Goal: Task Accomplishment & Management: Manage account settings

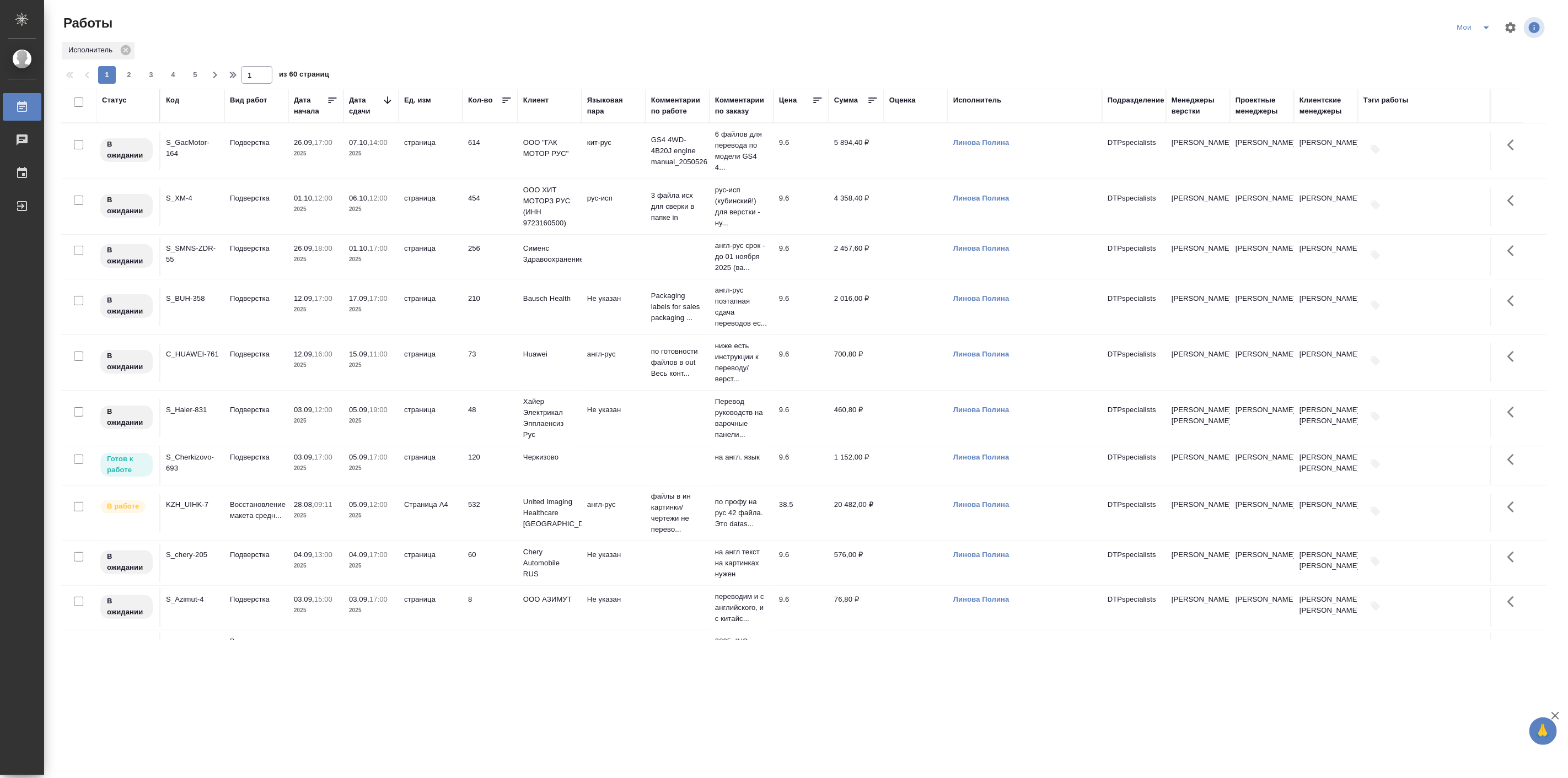
scroll to position [409, 0]
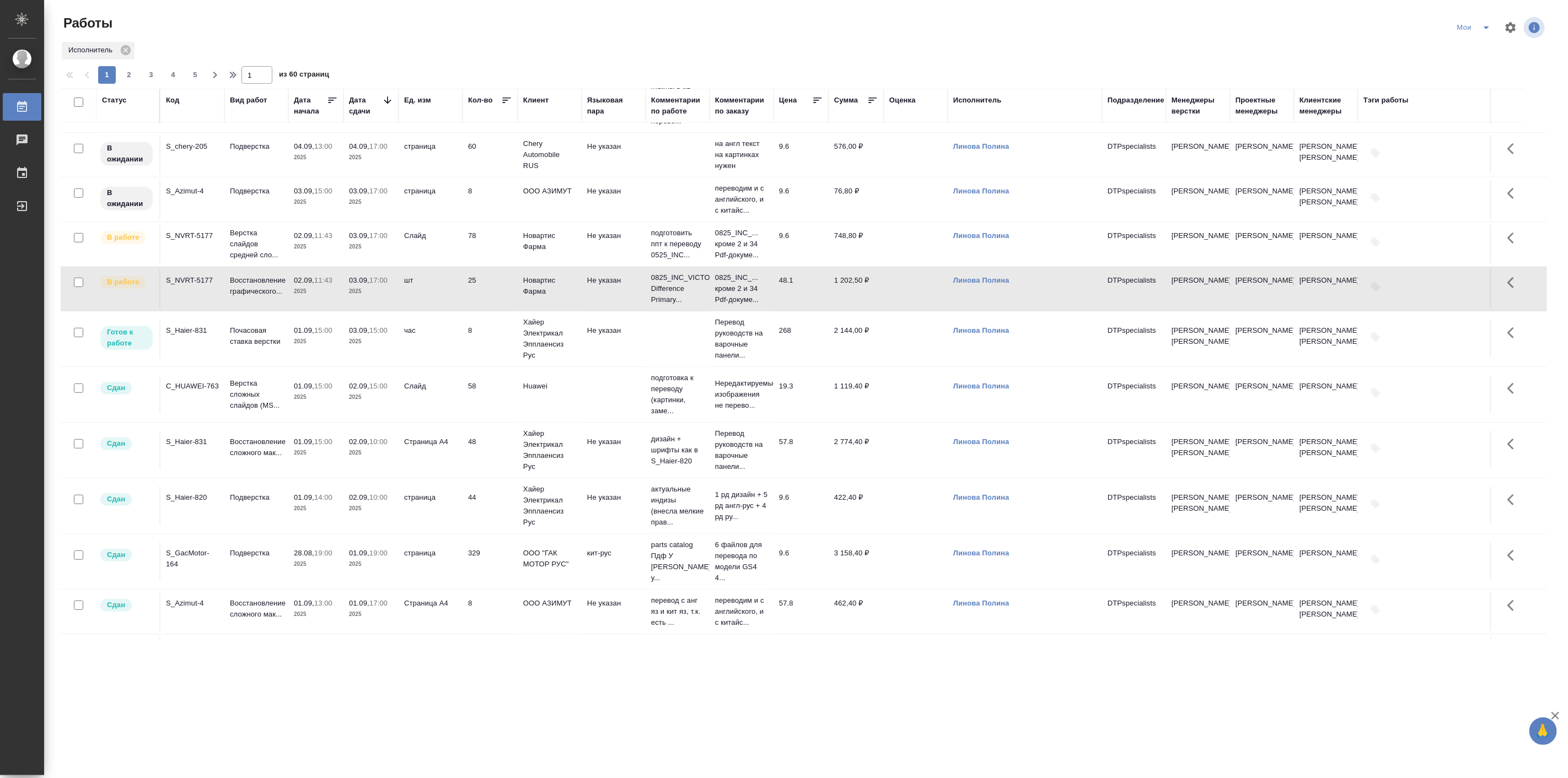
click at [356, 697] on div ".cls-1 fill:#fff; AWATERA Linova Polina Работы 0 Чаты График Выйти Работы Мои И…" at bounding box center [784, 389] width 1568 height 778
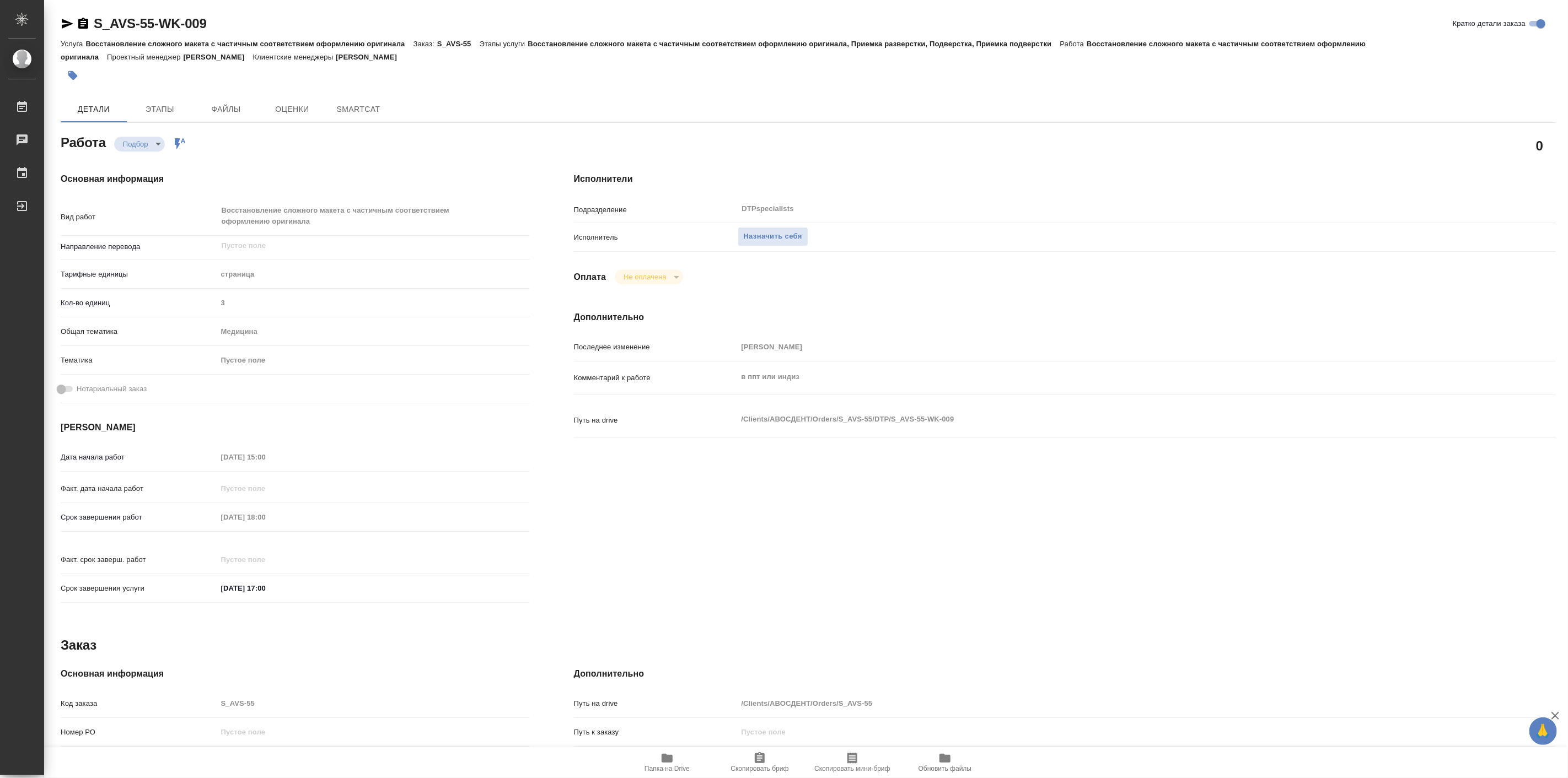
type textarea "x"
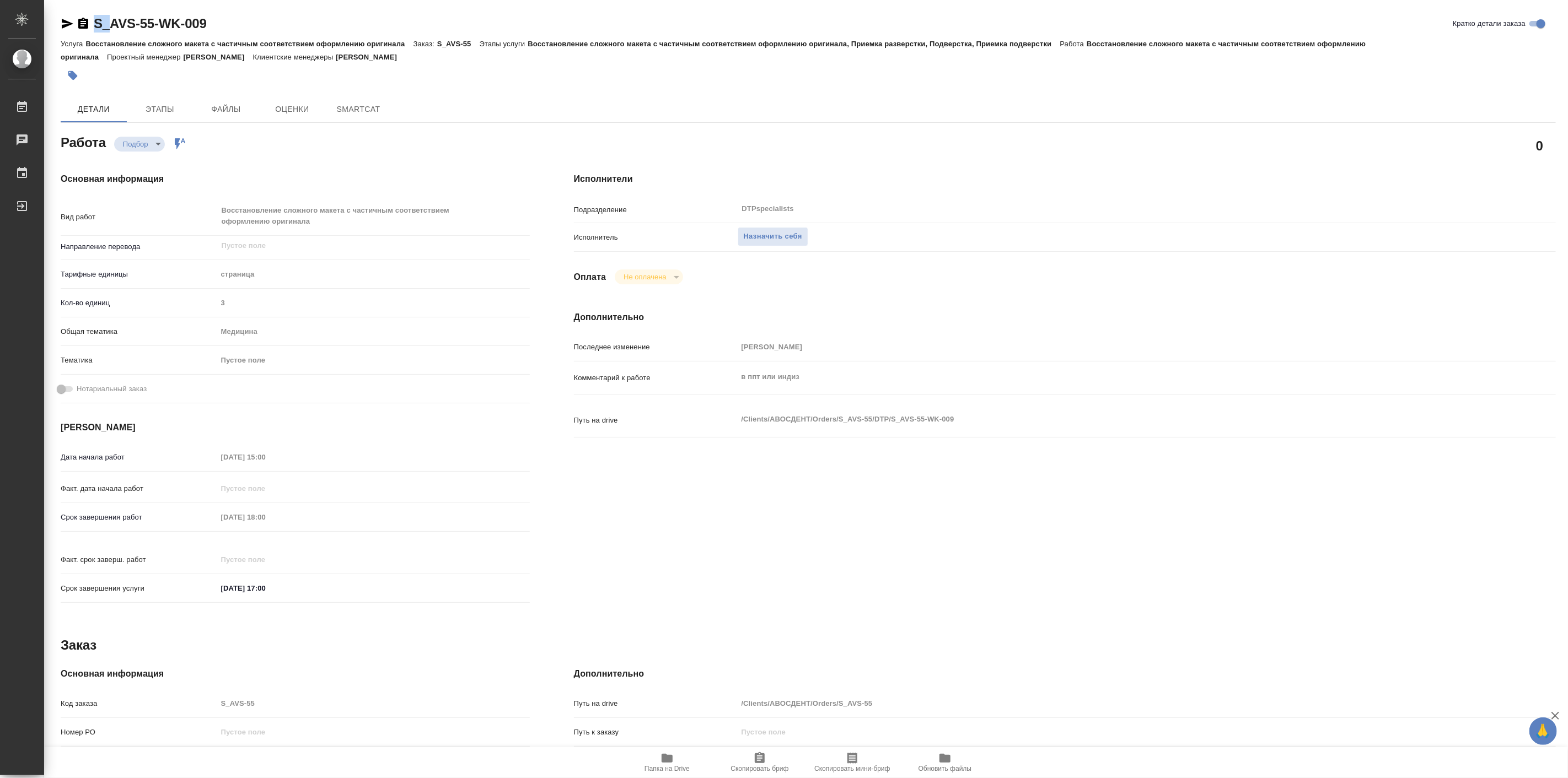
type textarea "x"
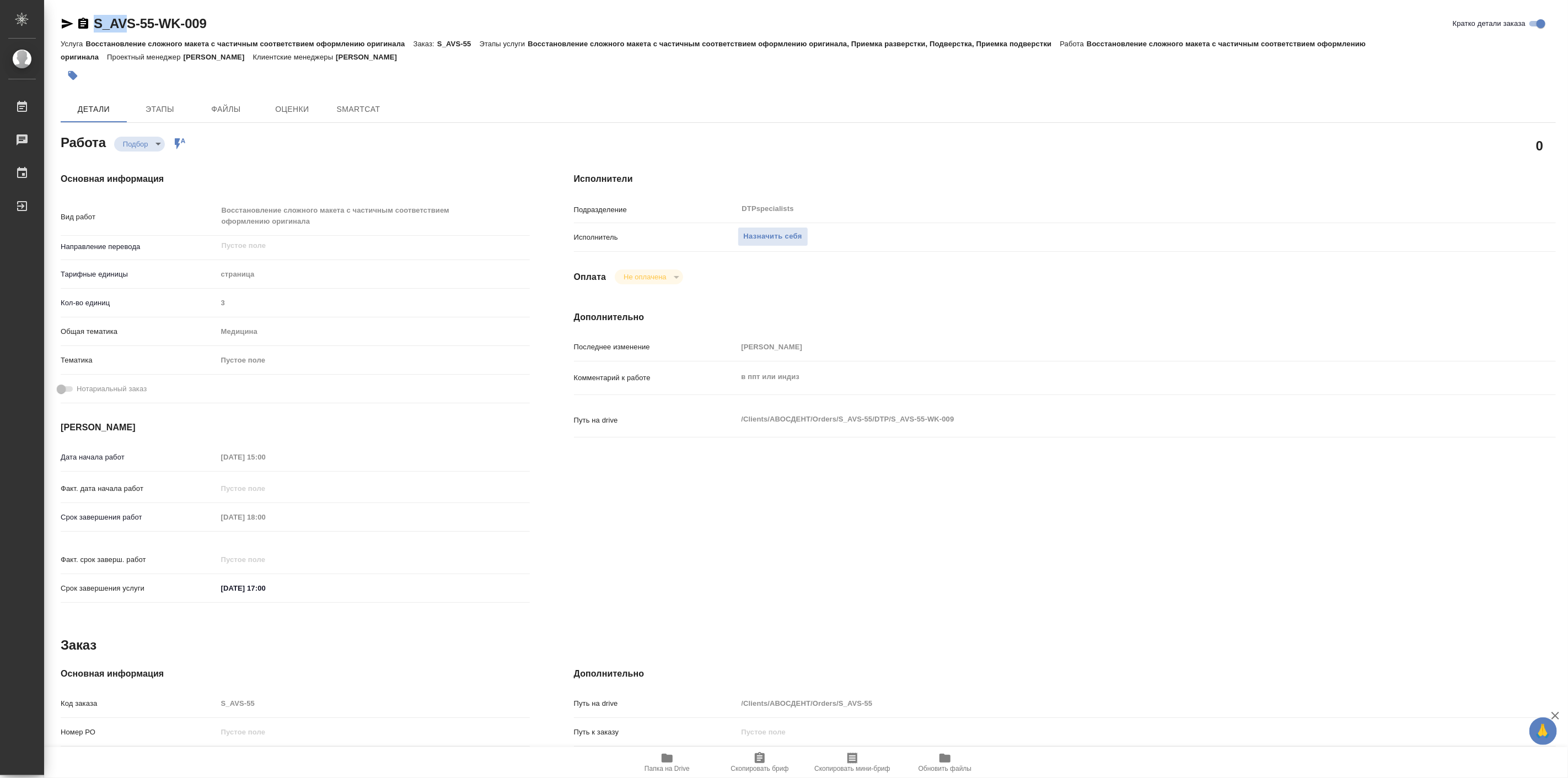
type textarea "x"
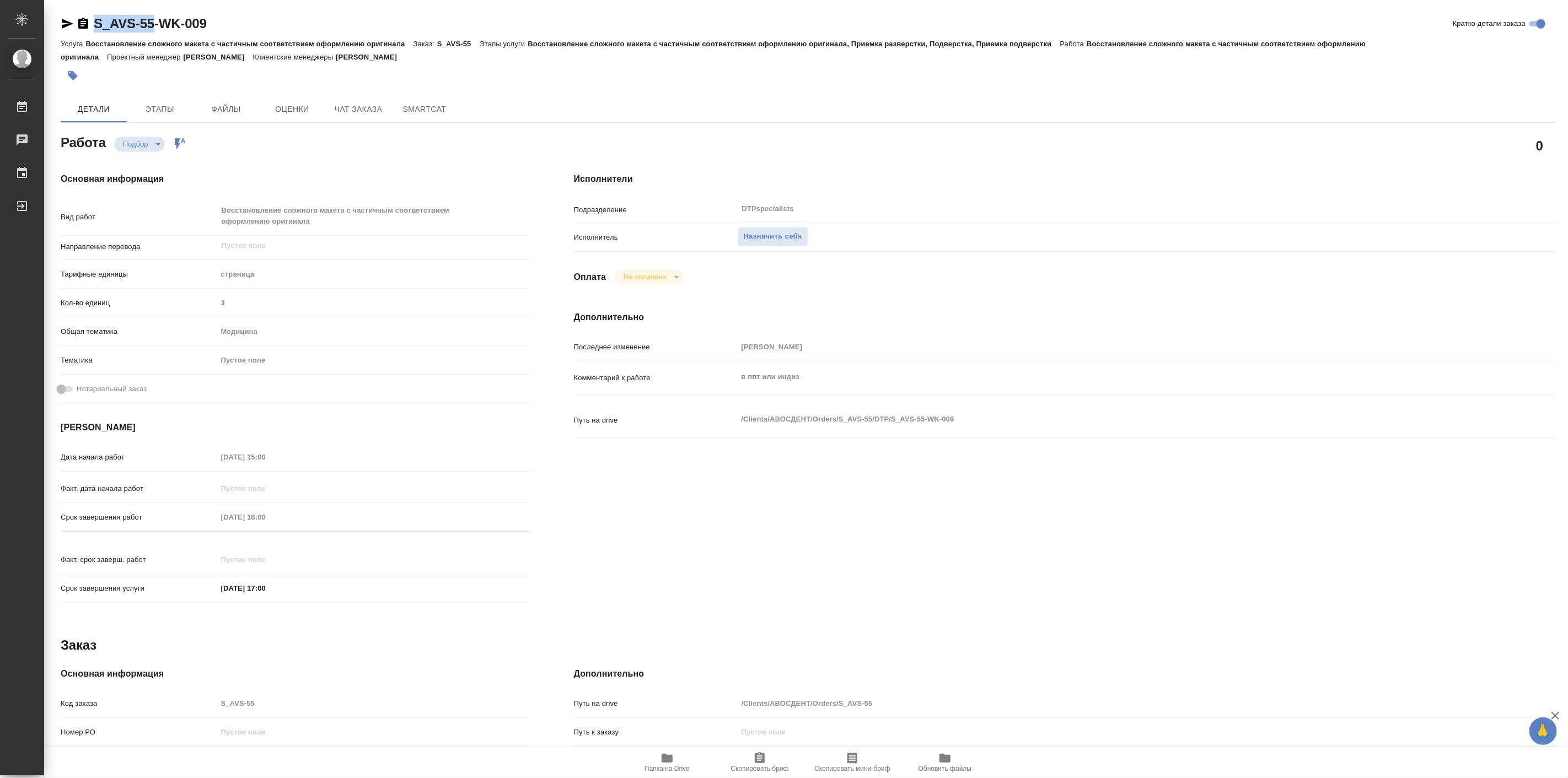
drag, startPoint x: 91, startPoint y: 13, endPoint x: 153, endPoint y: 15, distance: 62.0
click at [153, 15] on div "S_AVS-55-WK-009 Кратко детали заказа Услуга Восстановление сложного макета с ча…" at bounding box center [808, 481] width 1507 height 962
type textarea "x"
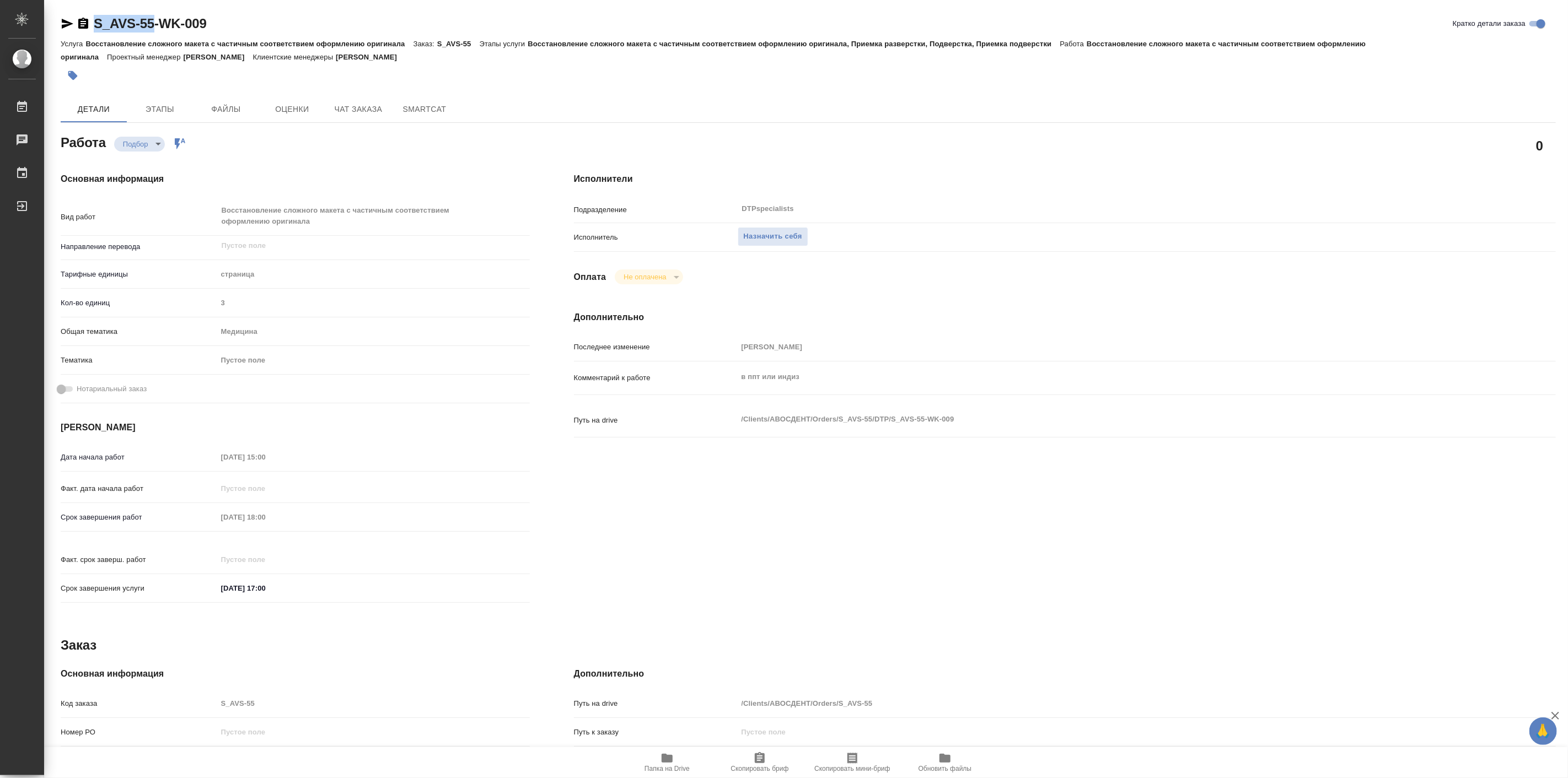
type textarea "x"
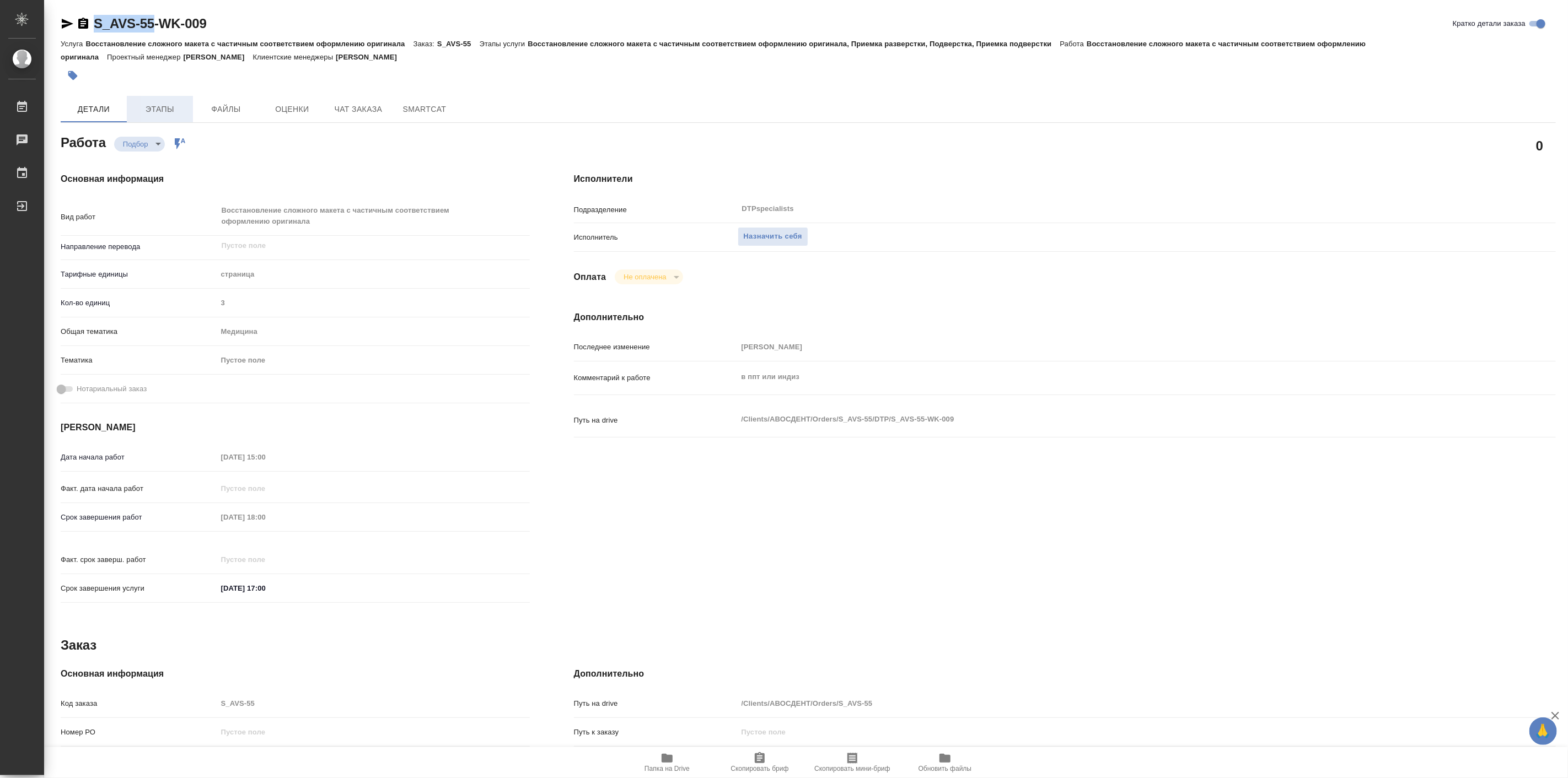
type textarea "x"
click at [666, 759] on icon "button" at bounding box center [667, 758] width 11 height 9
type textarea "x"
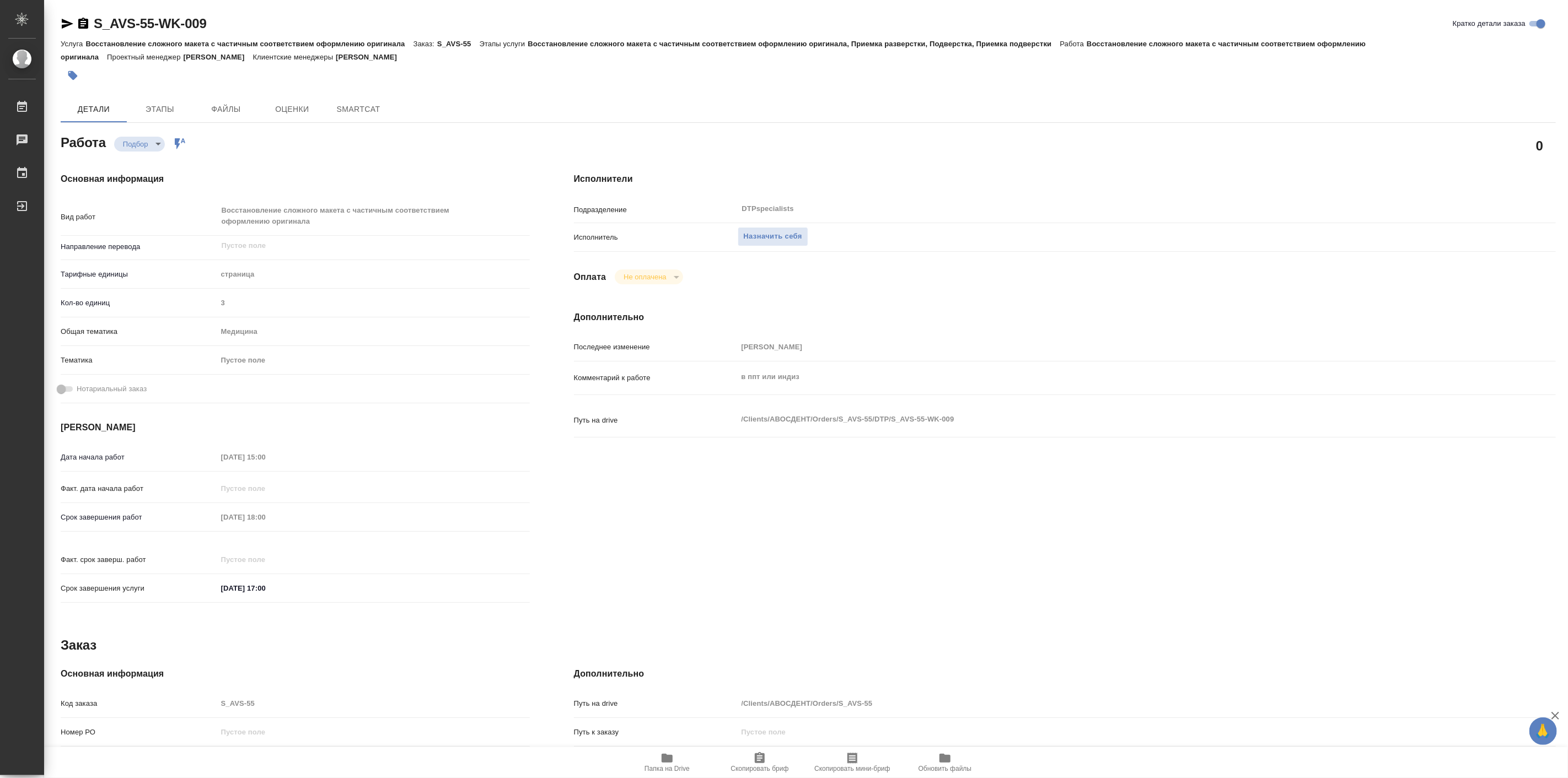
type textarea "x"
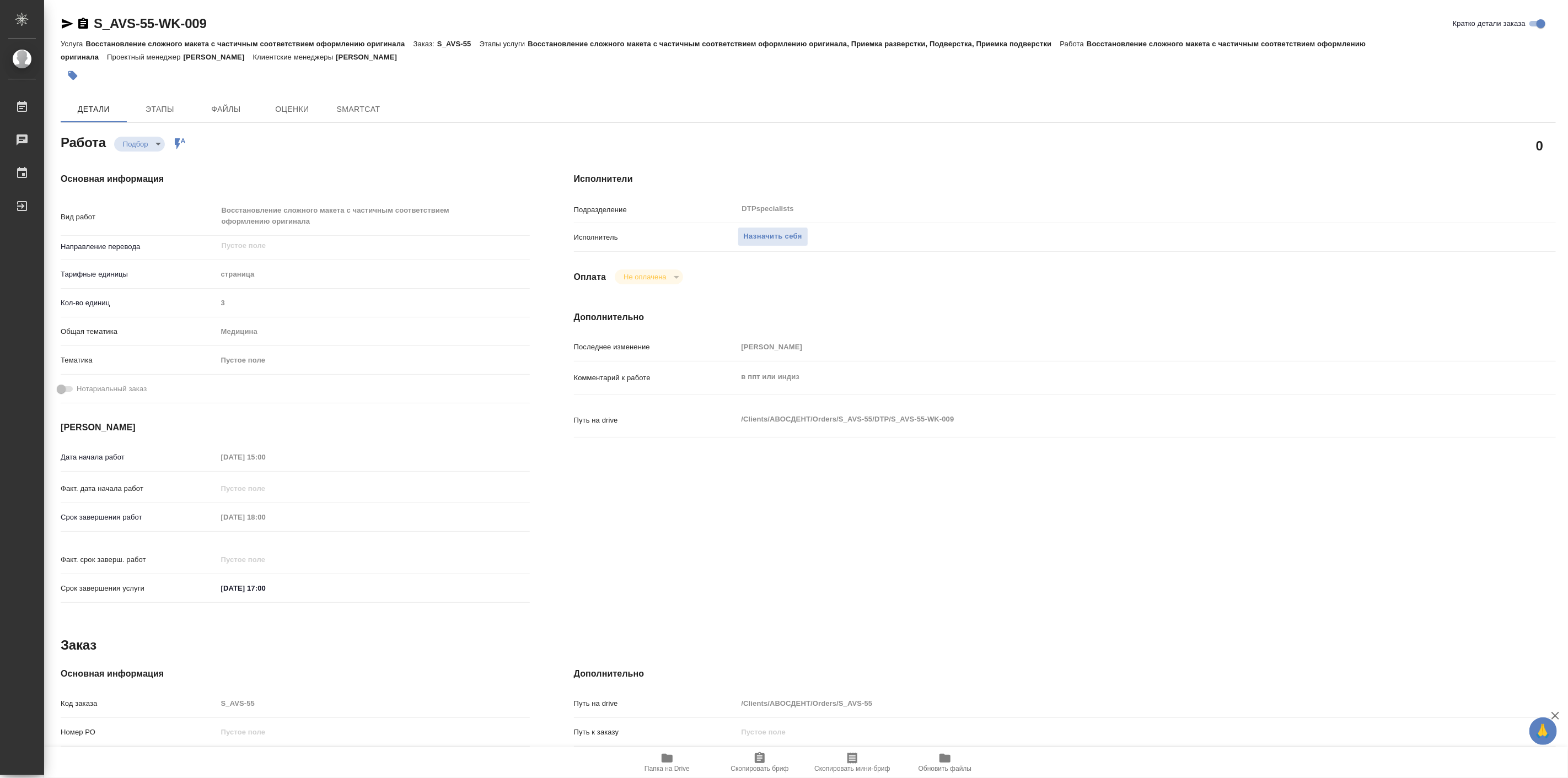
type textarea "x"
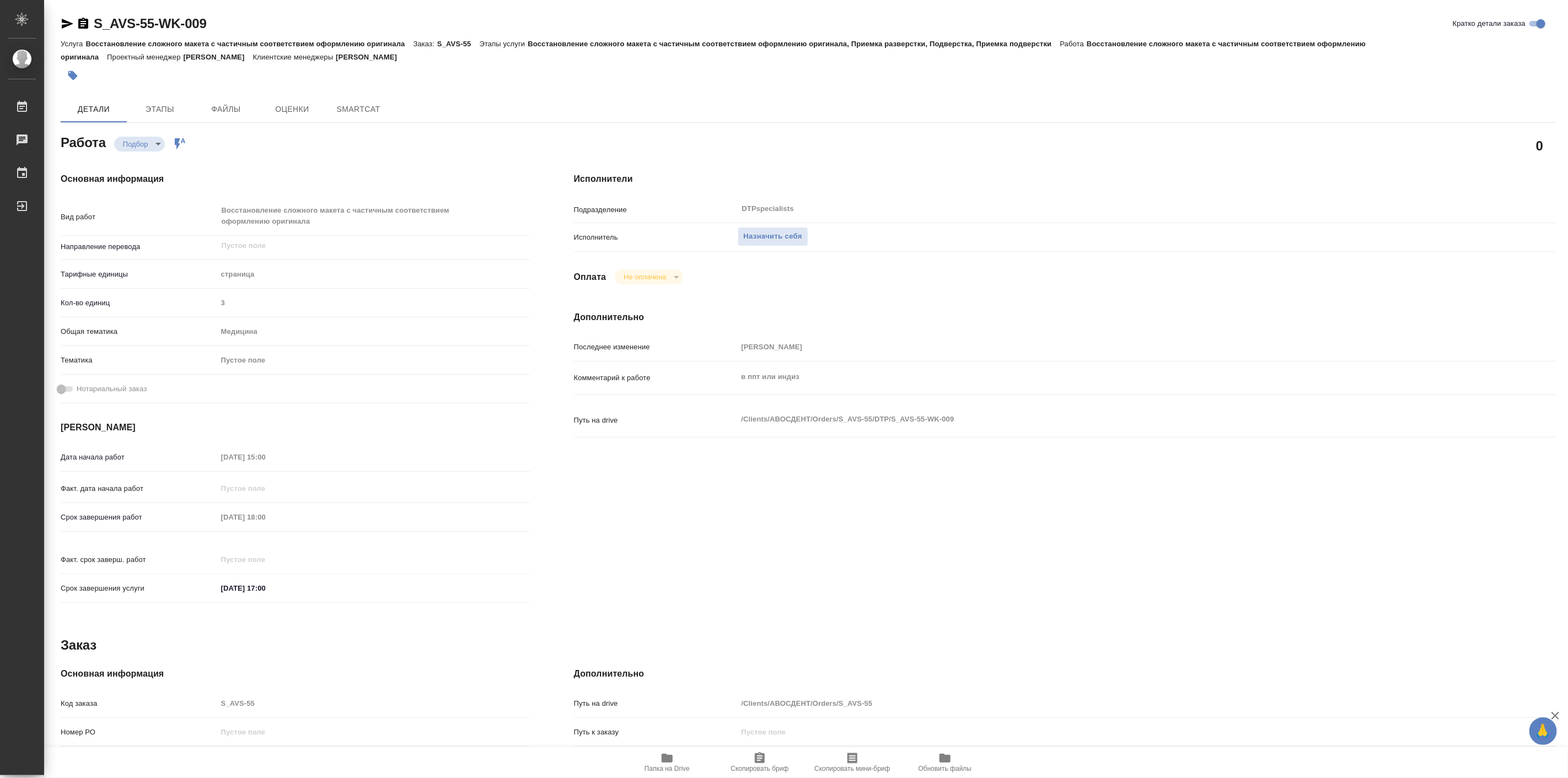
type textarea "x"
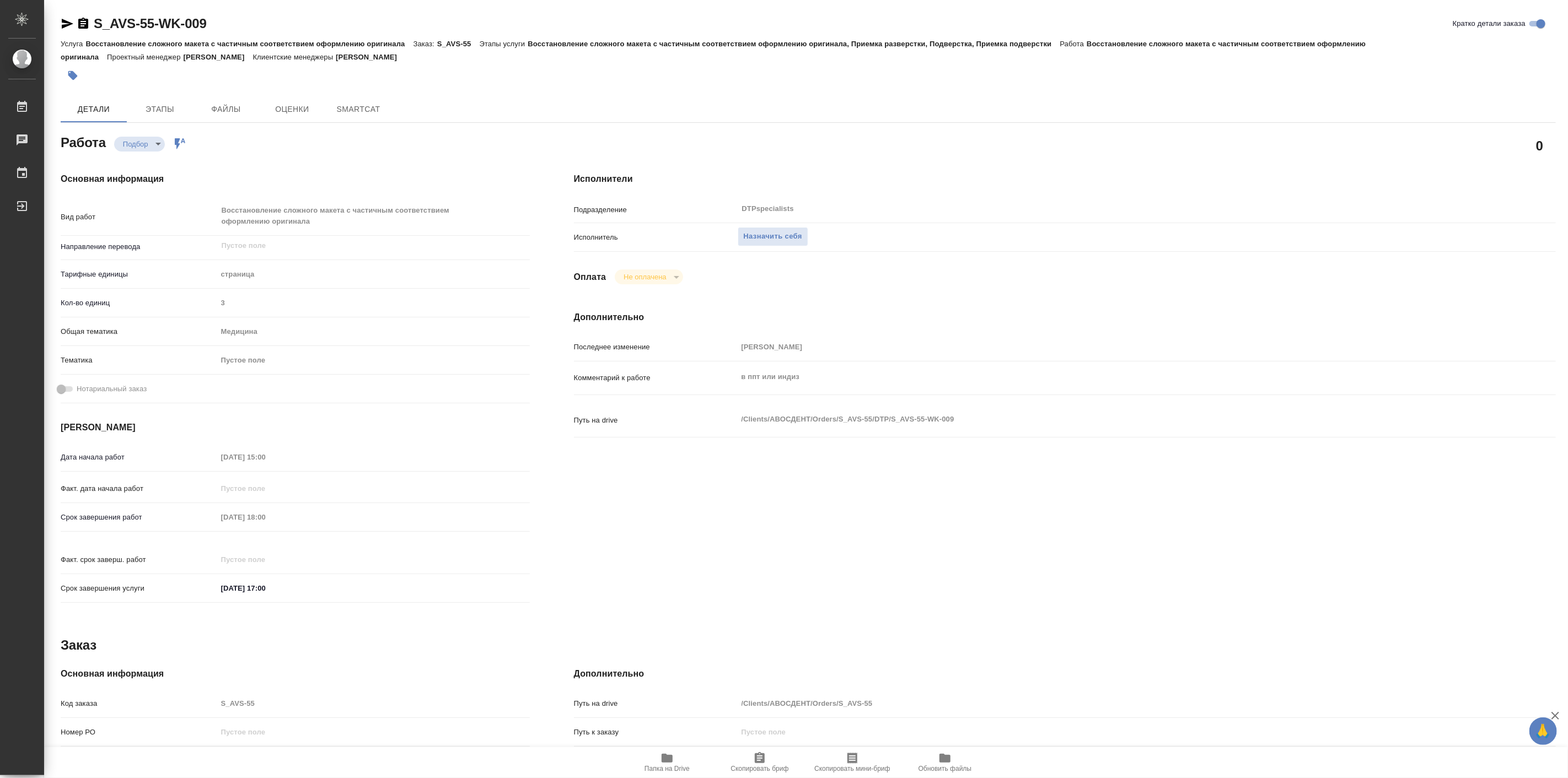
type textarea "x"
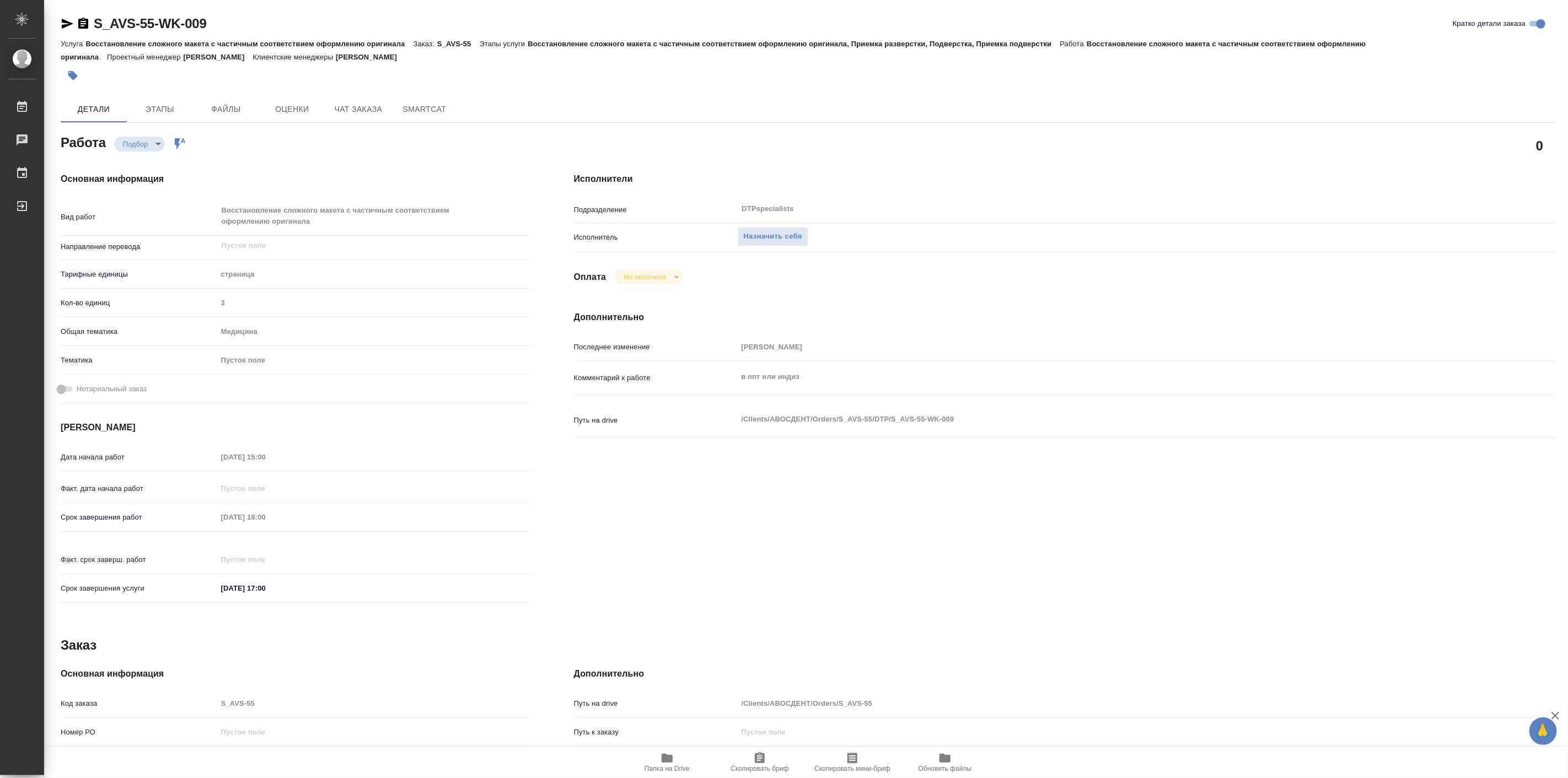
type textarea "x"
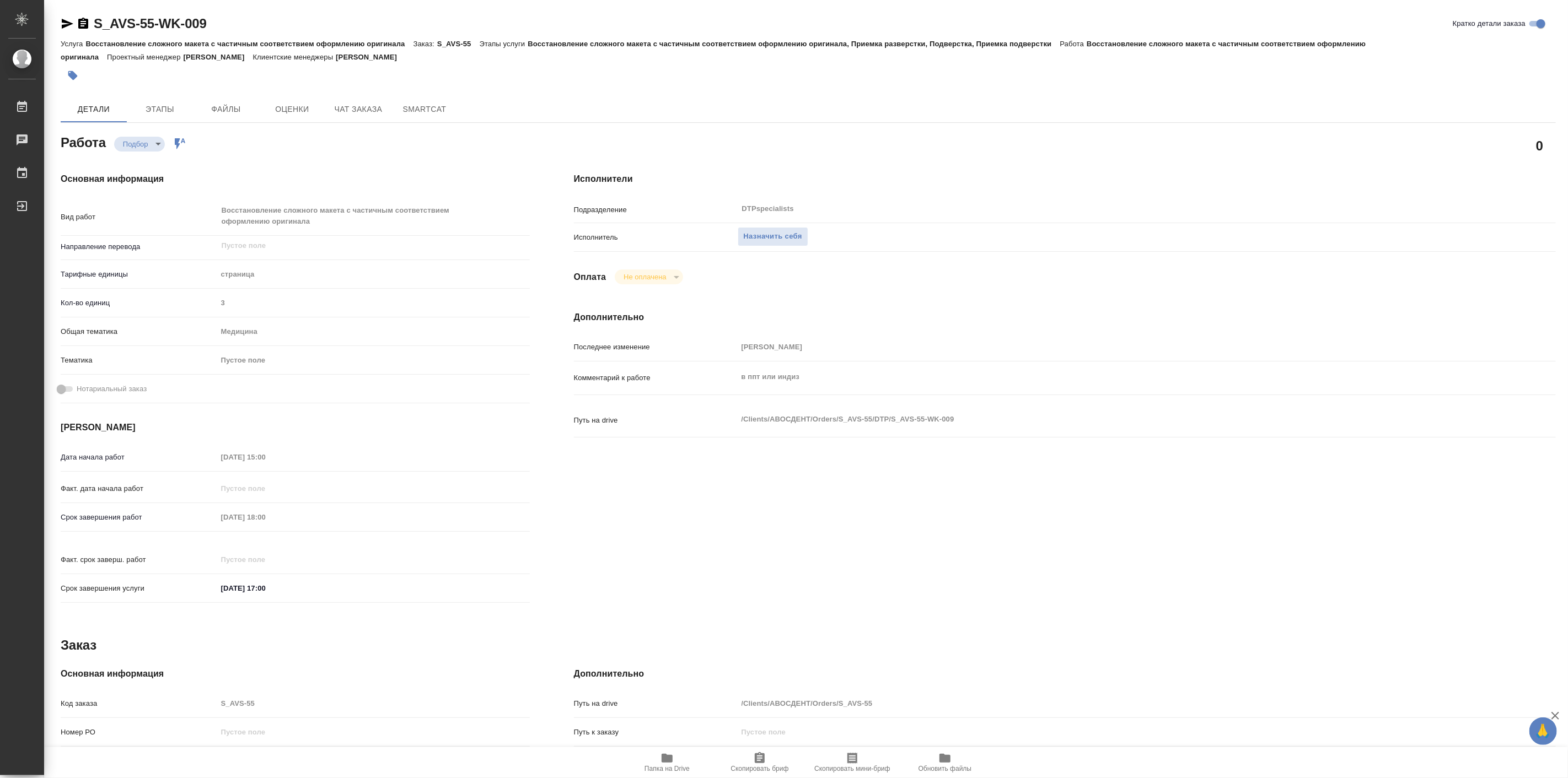
type textarea "x"
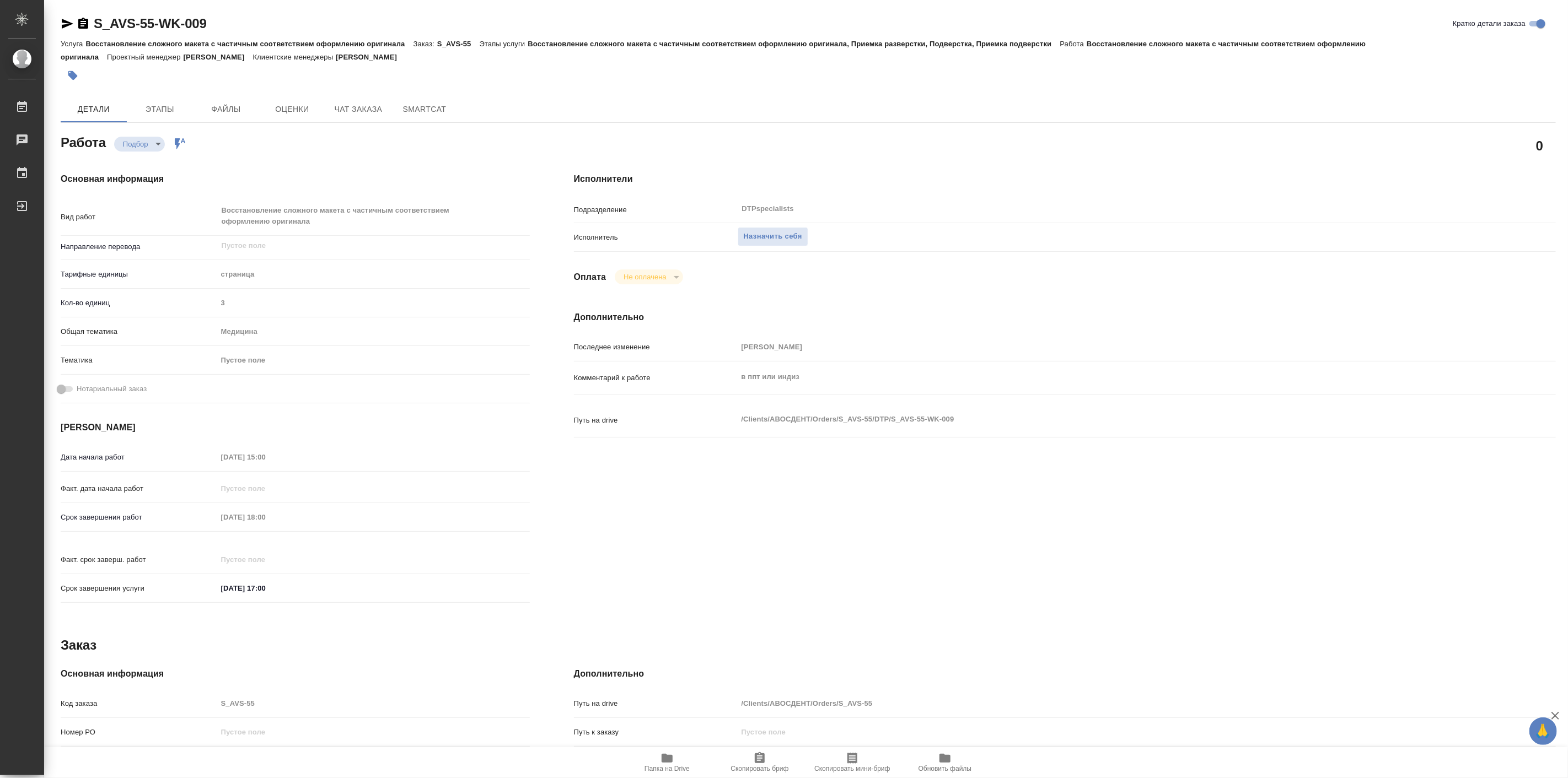
type textarea "x"
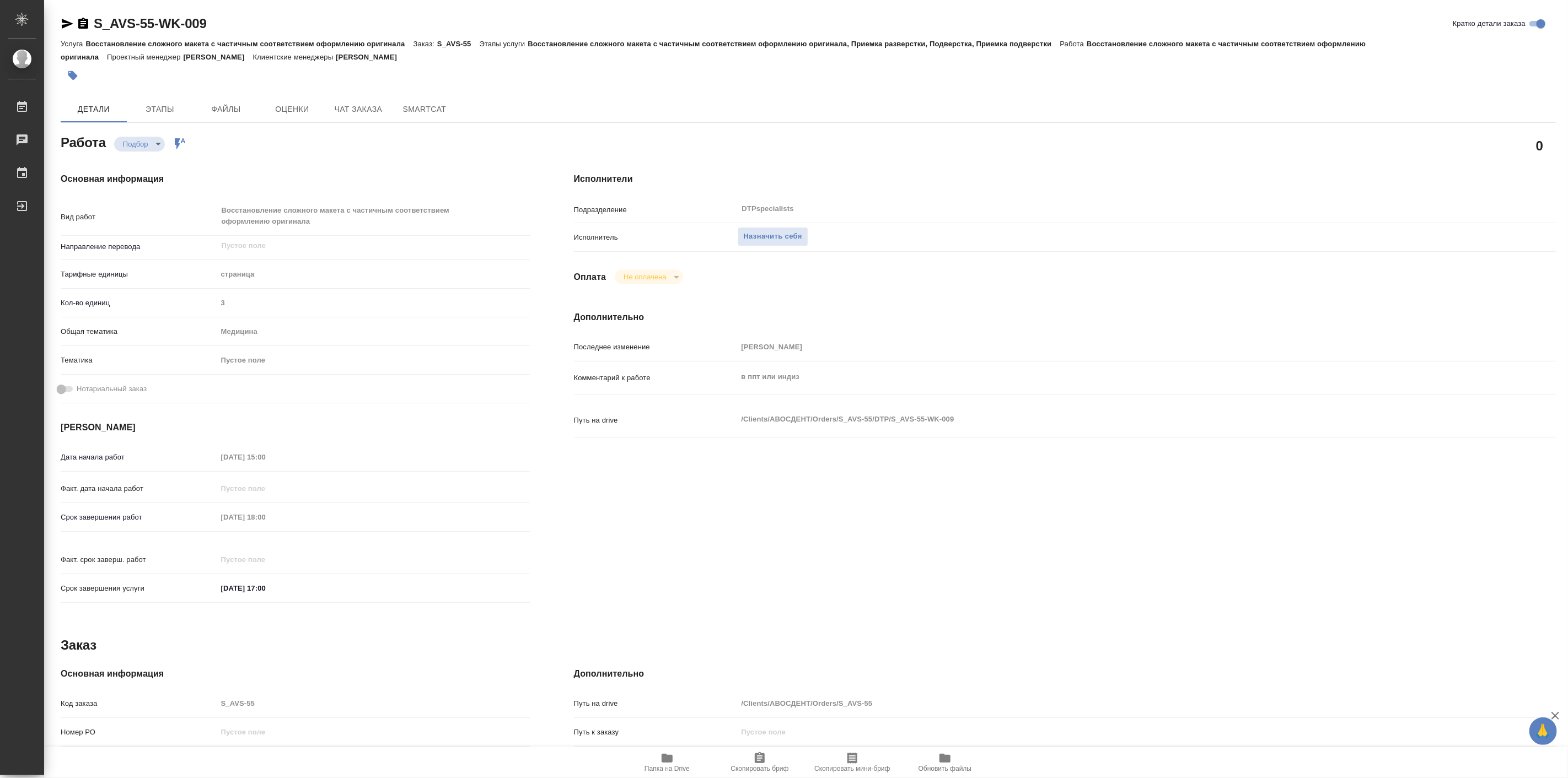
type textarea "x"
click at [368, 108] on span "Чат заказа" at bounding box center [358, 110] width 53 height 14
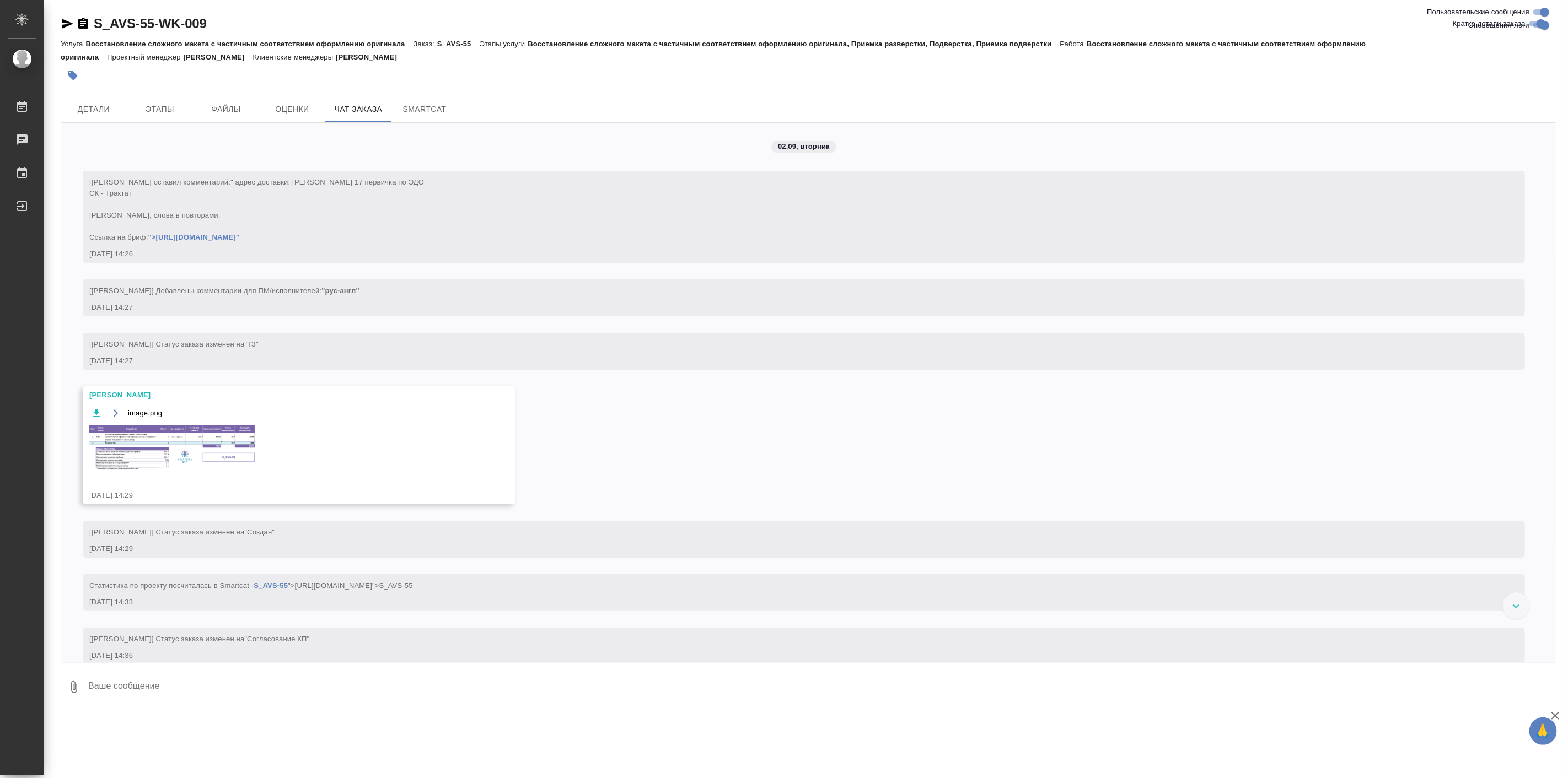
click at [134, 462] on img at bounding box center [172, 448] width 165 height 45
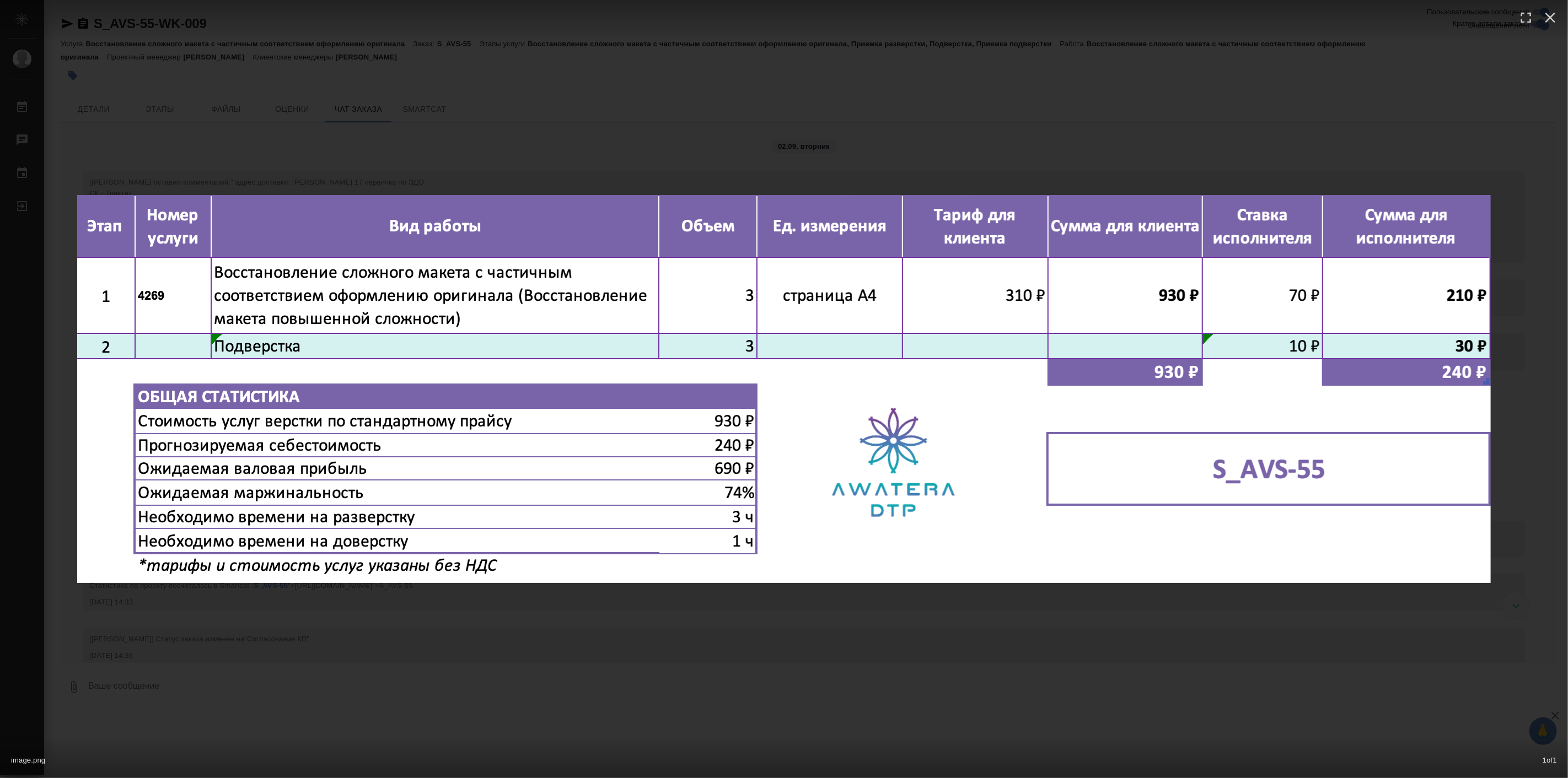
click at [960, 735] on div "image.png 1 of 1" at bounding box center [784, 389] width 1568 height 778
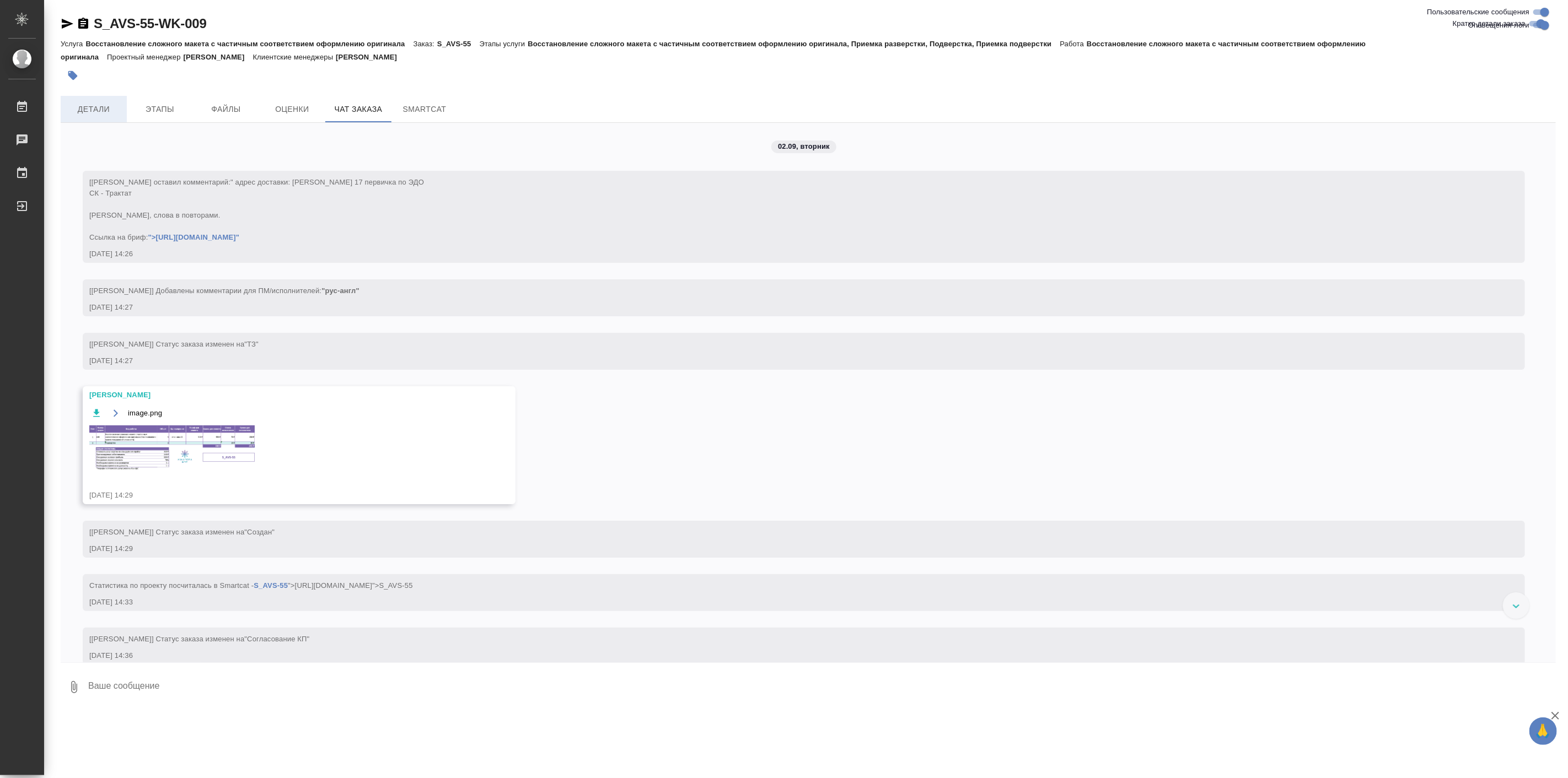
click at [109, 106] on span "Детали" at bounding box center [94, 110] width 53 height 14
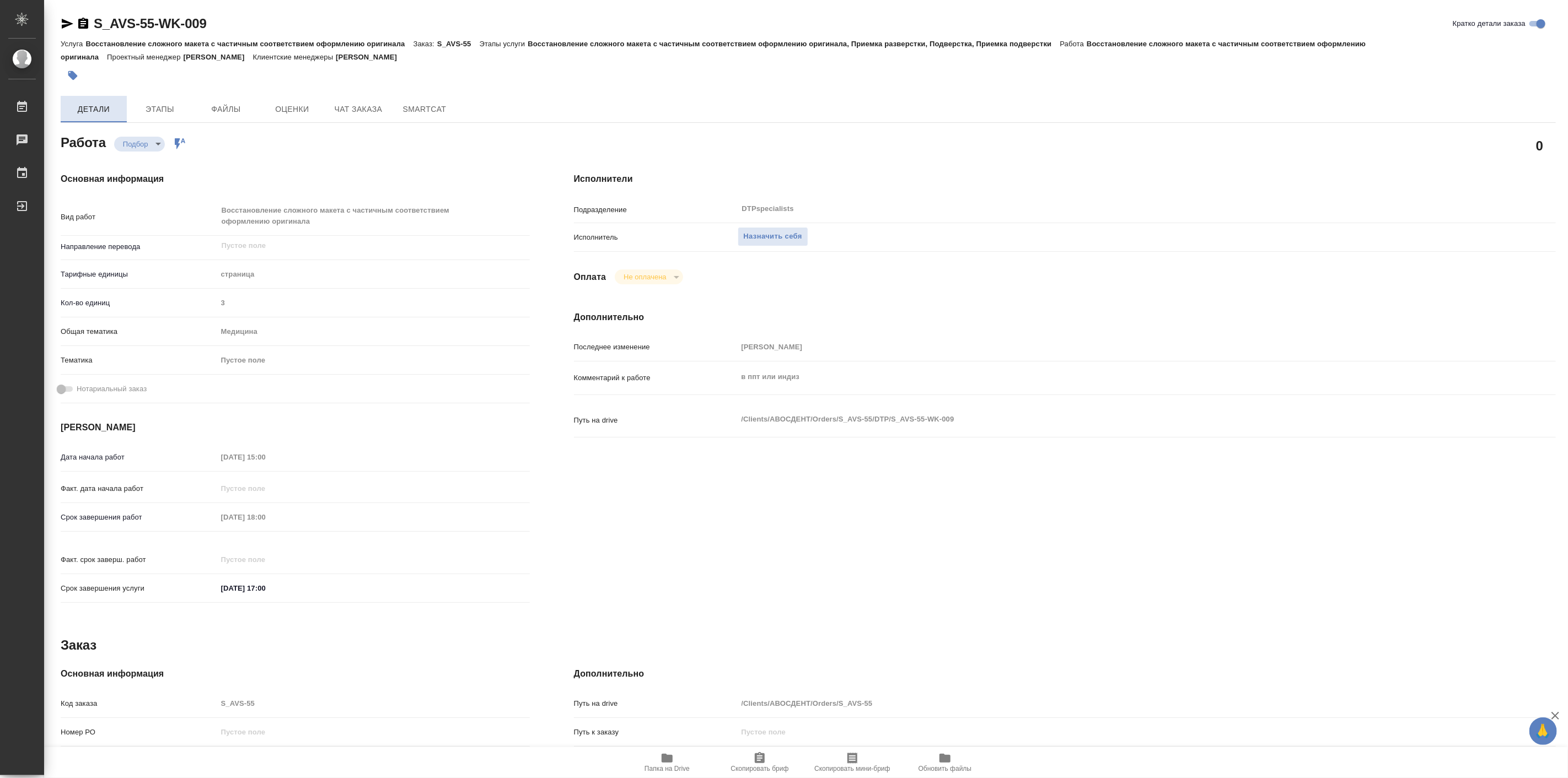
type textarea "x"
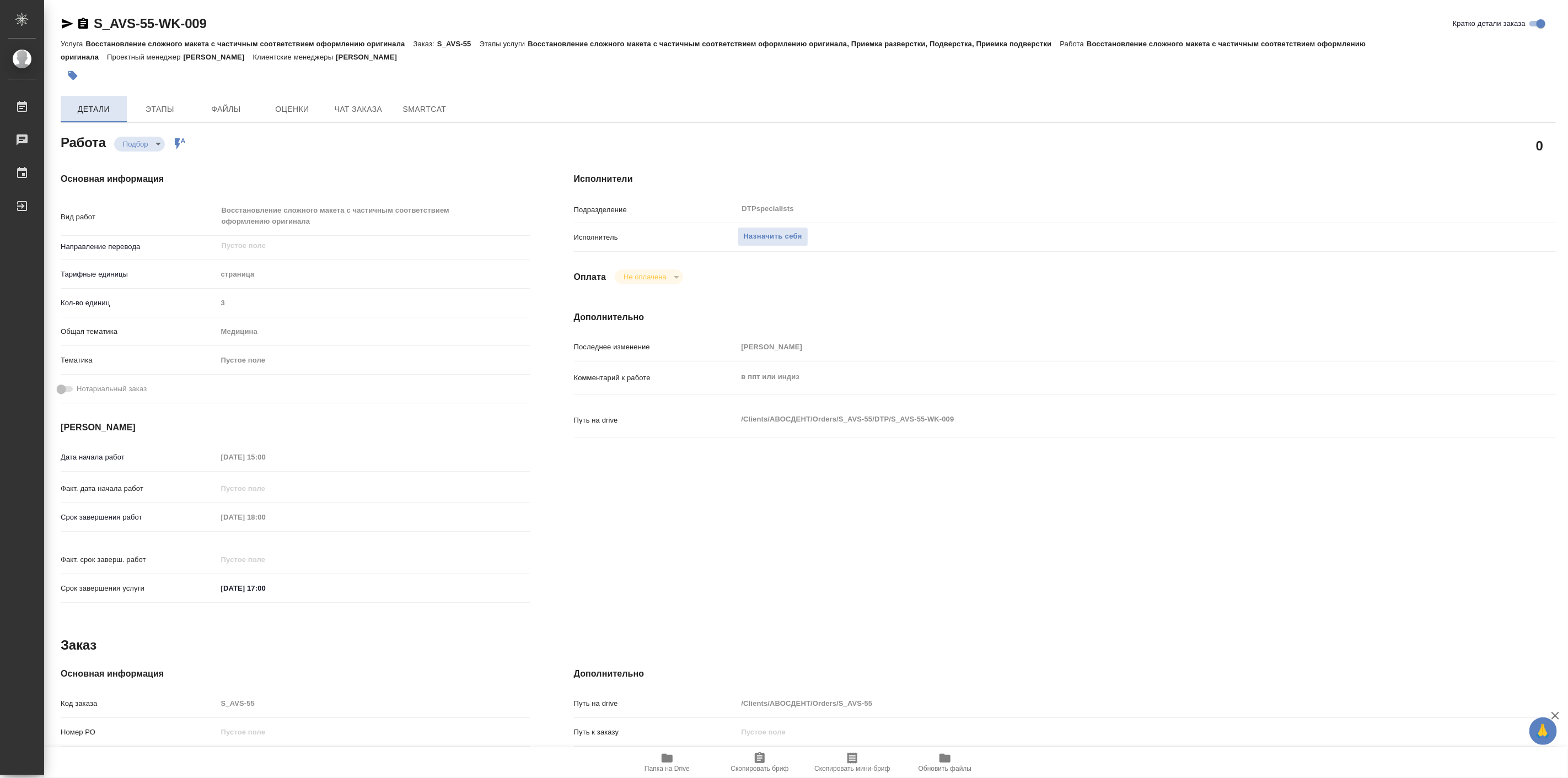
type textarea "x"
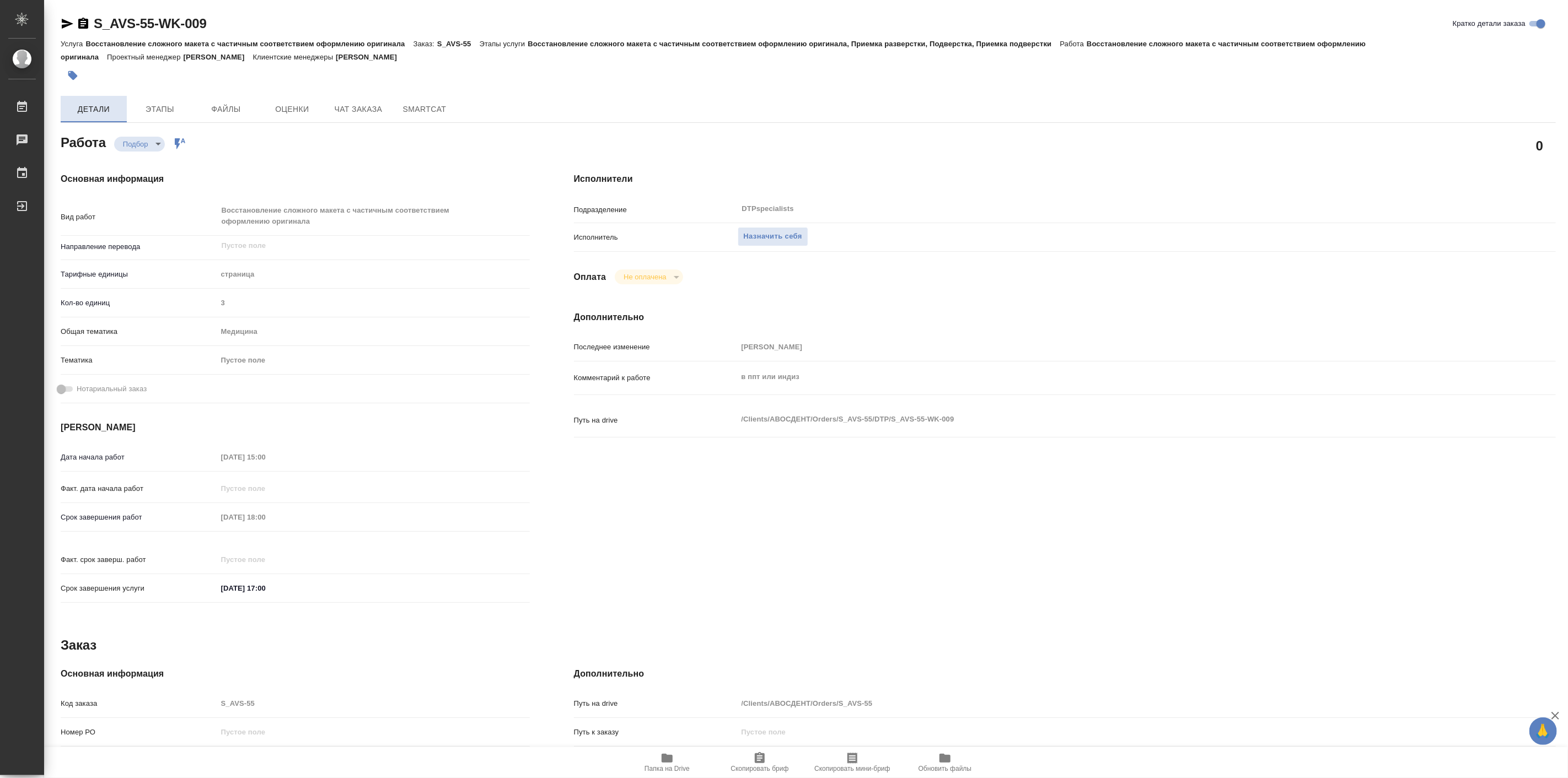
type textarea "x"
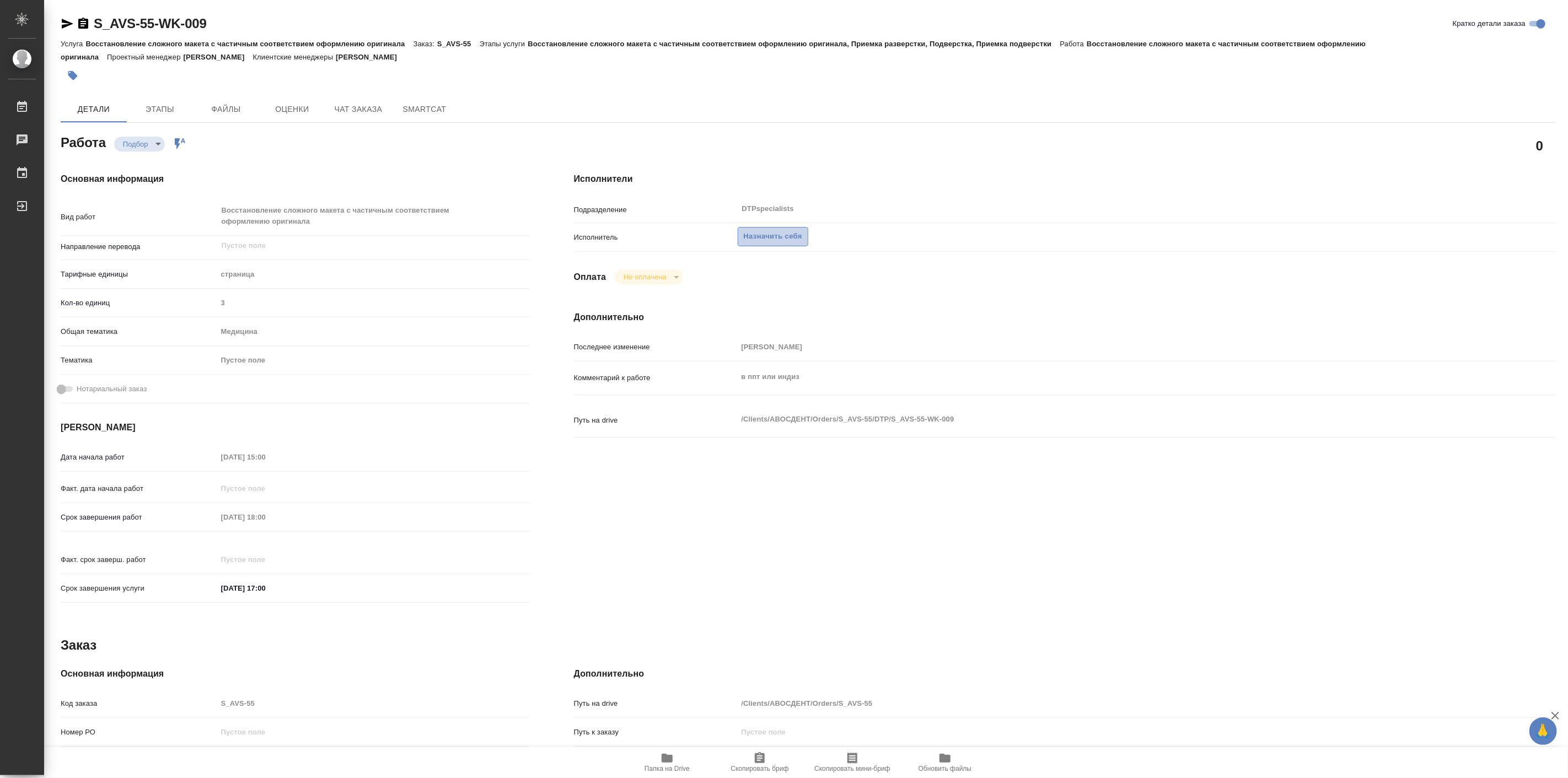
click at [788, 234] on span "Назначить себя" at bounding box center [773, 236] width 59 height 12
type textarea "x"
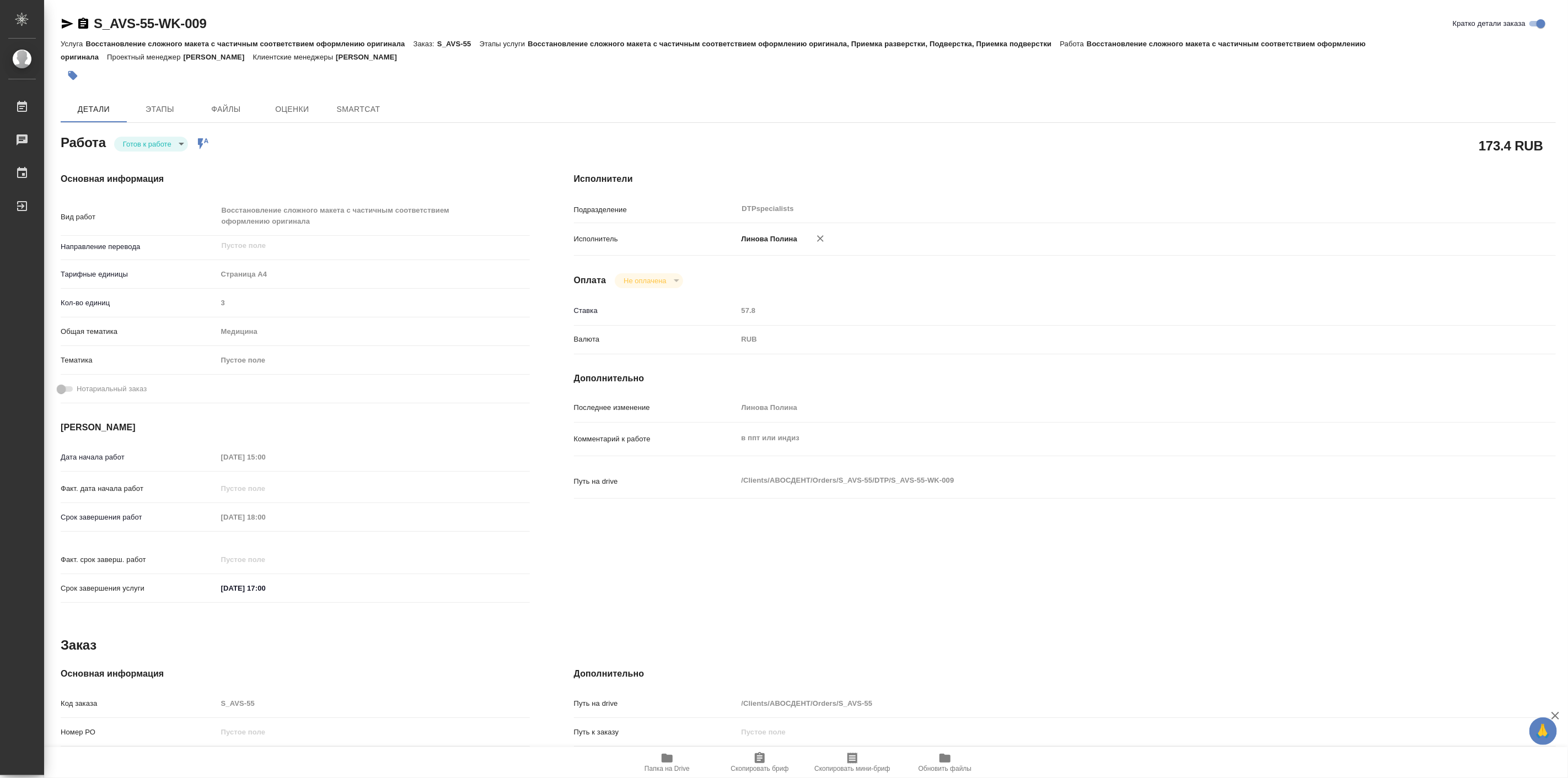
type textarea "x"
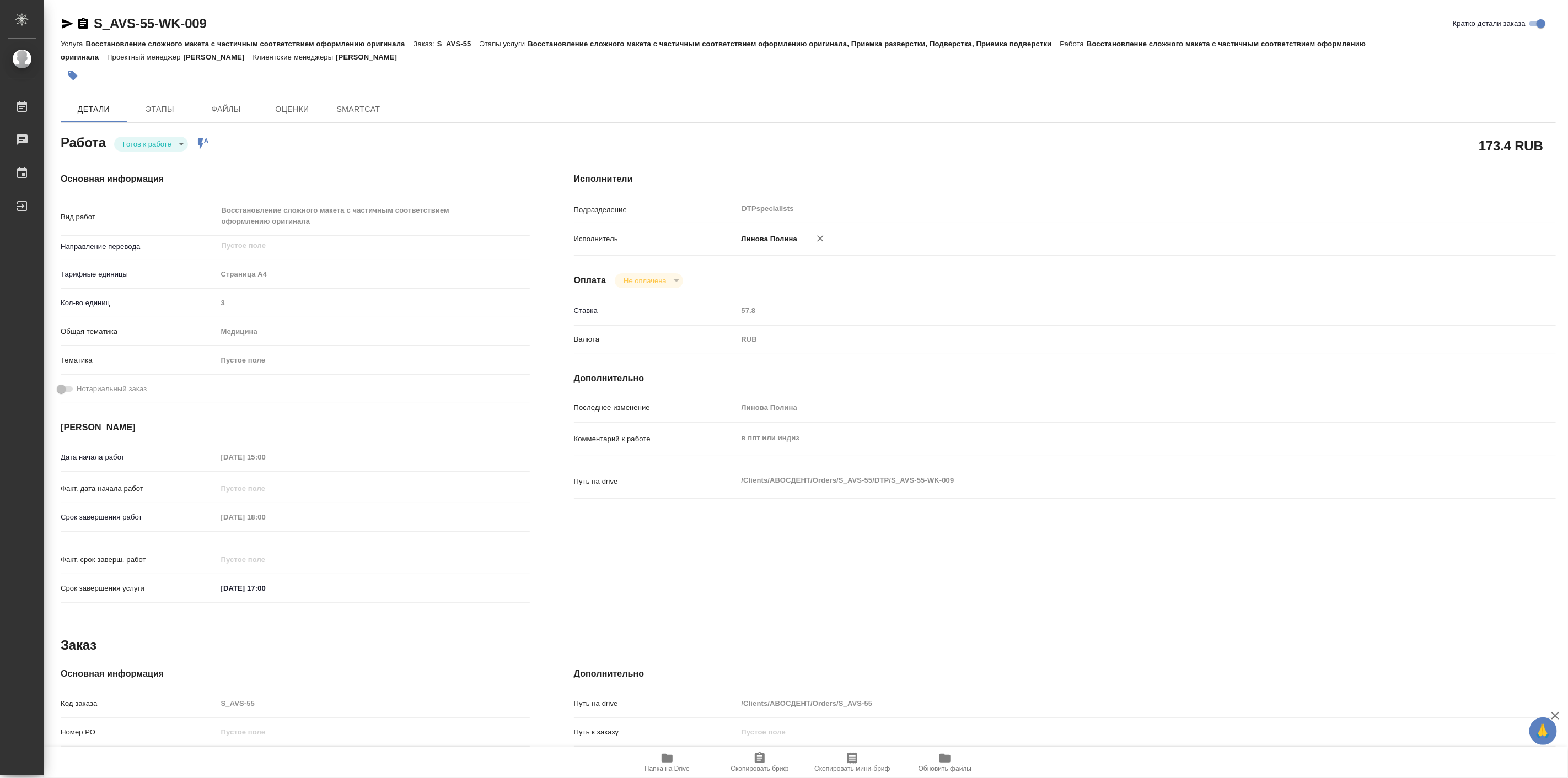
type textarea "x"
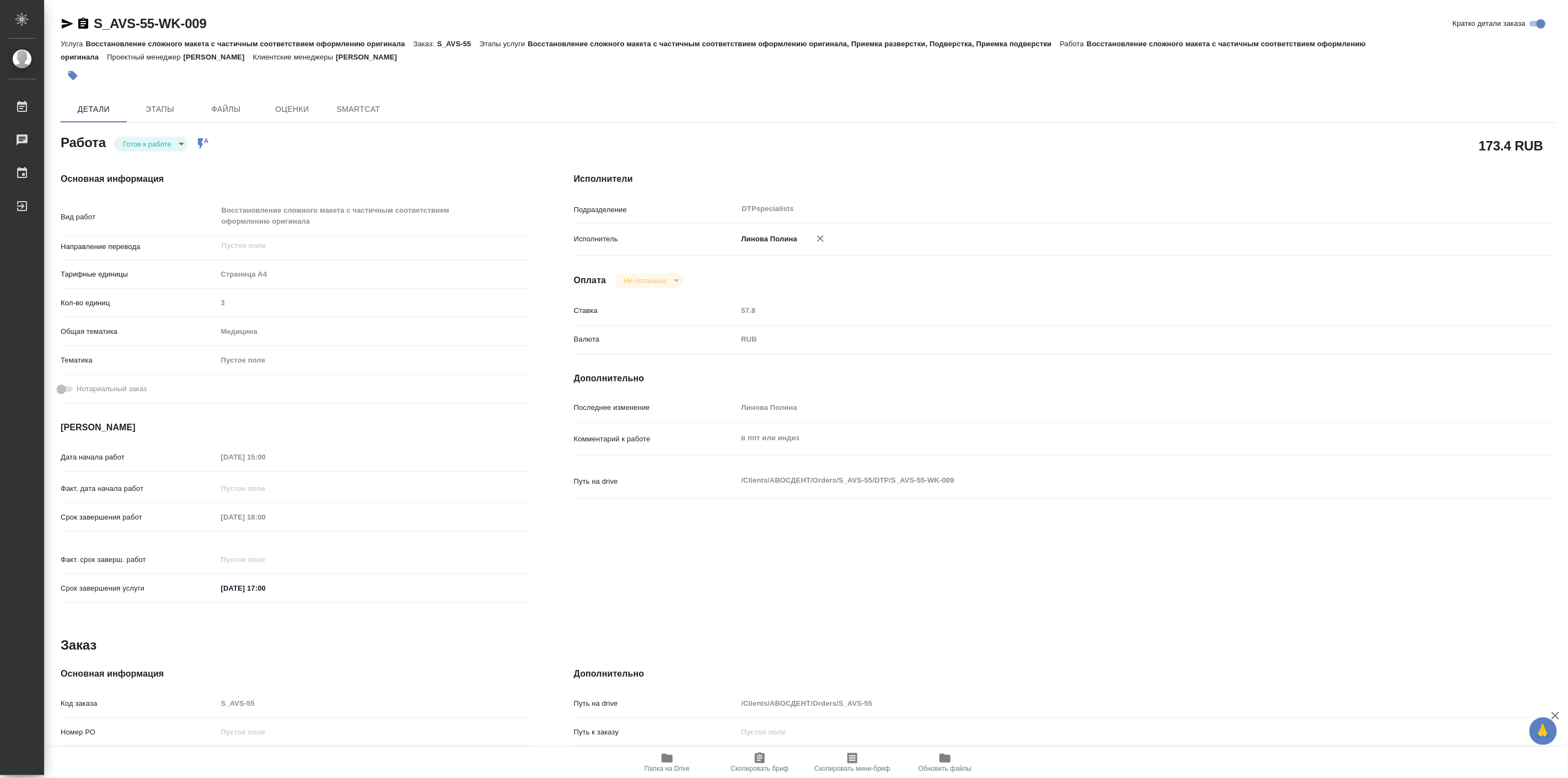
type textarea "x"
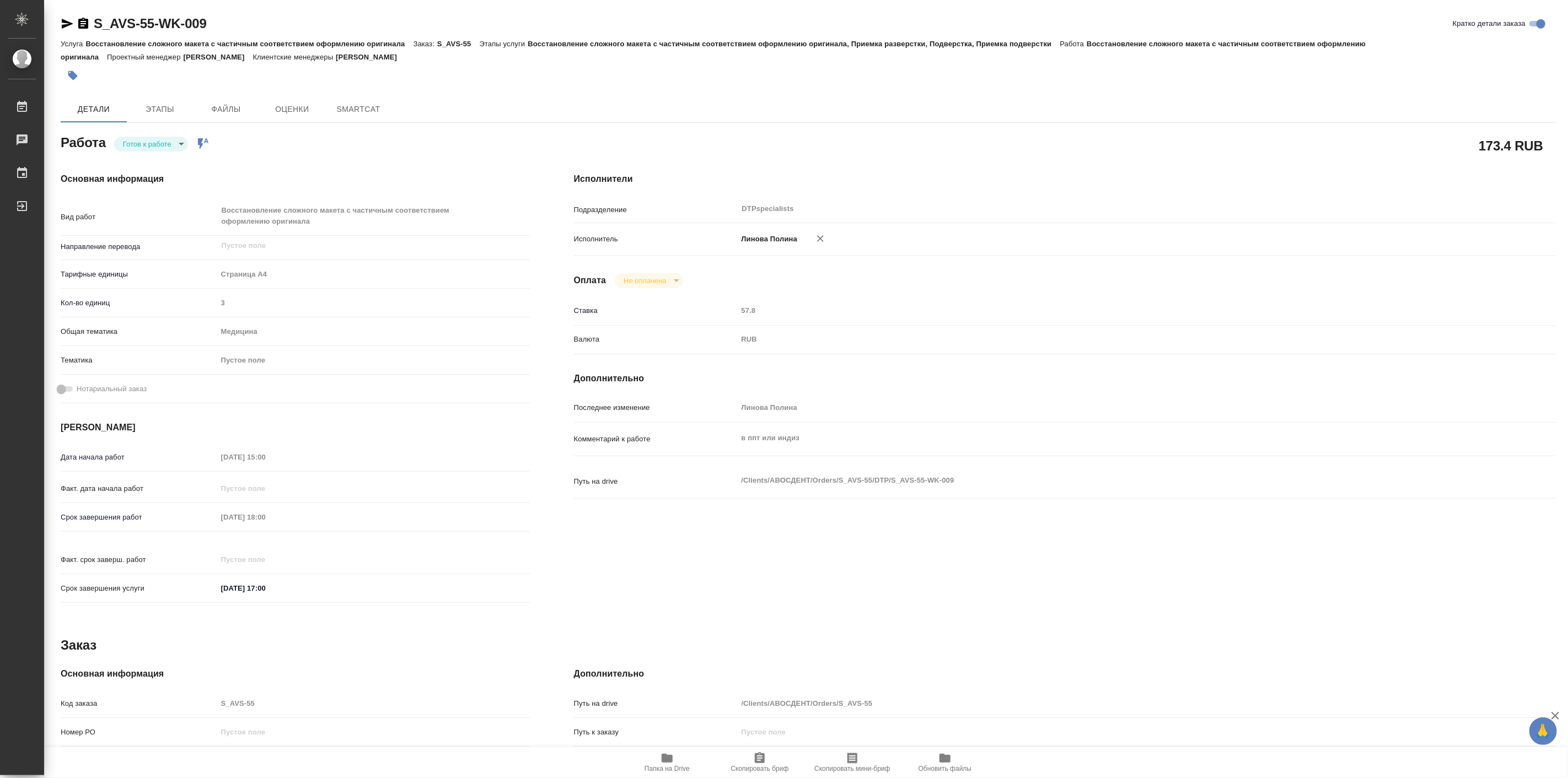
type textarea "x"
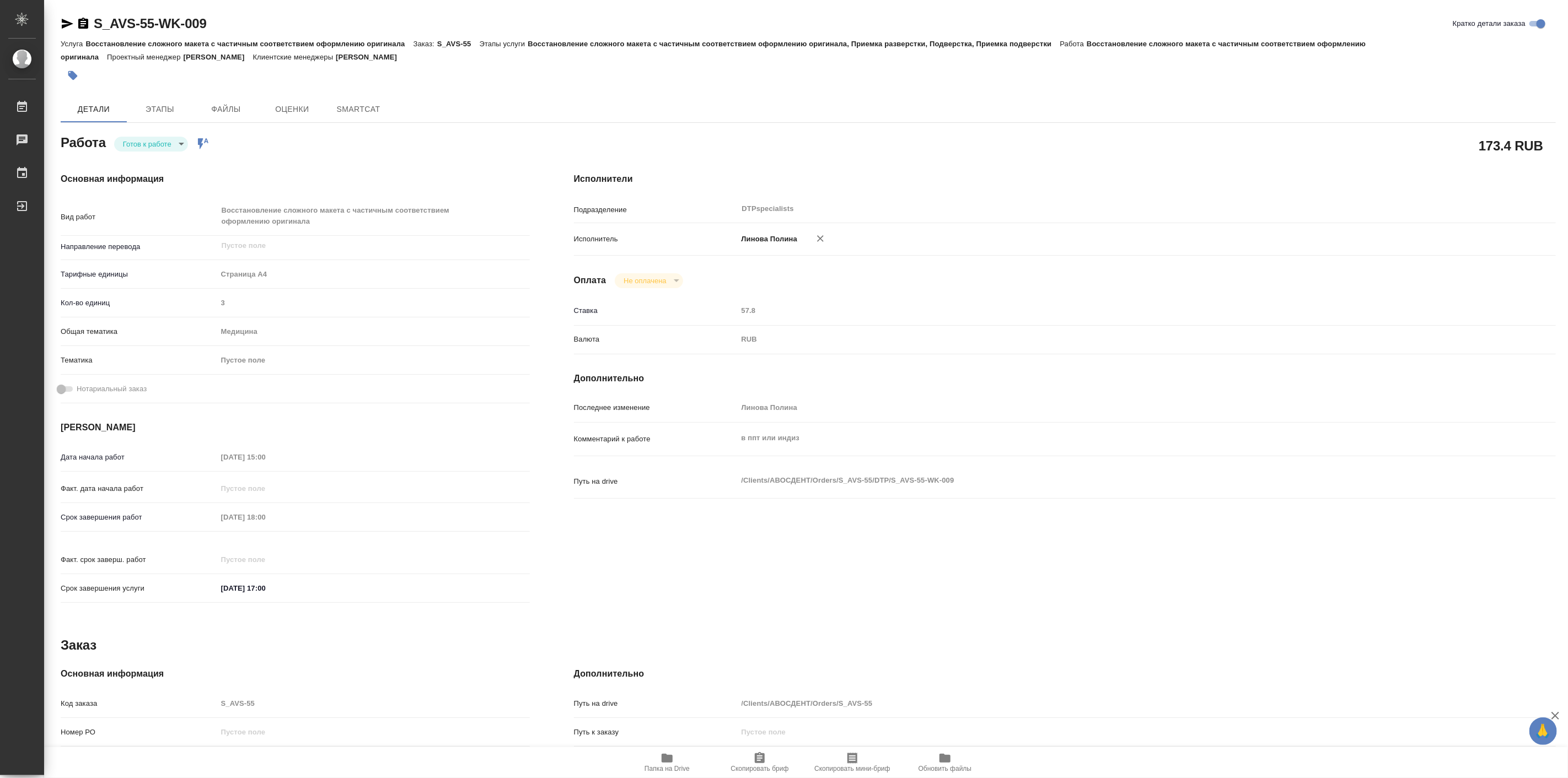
type textarea "x"
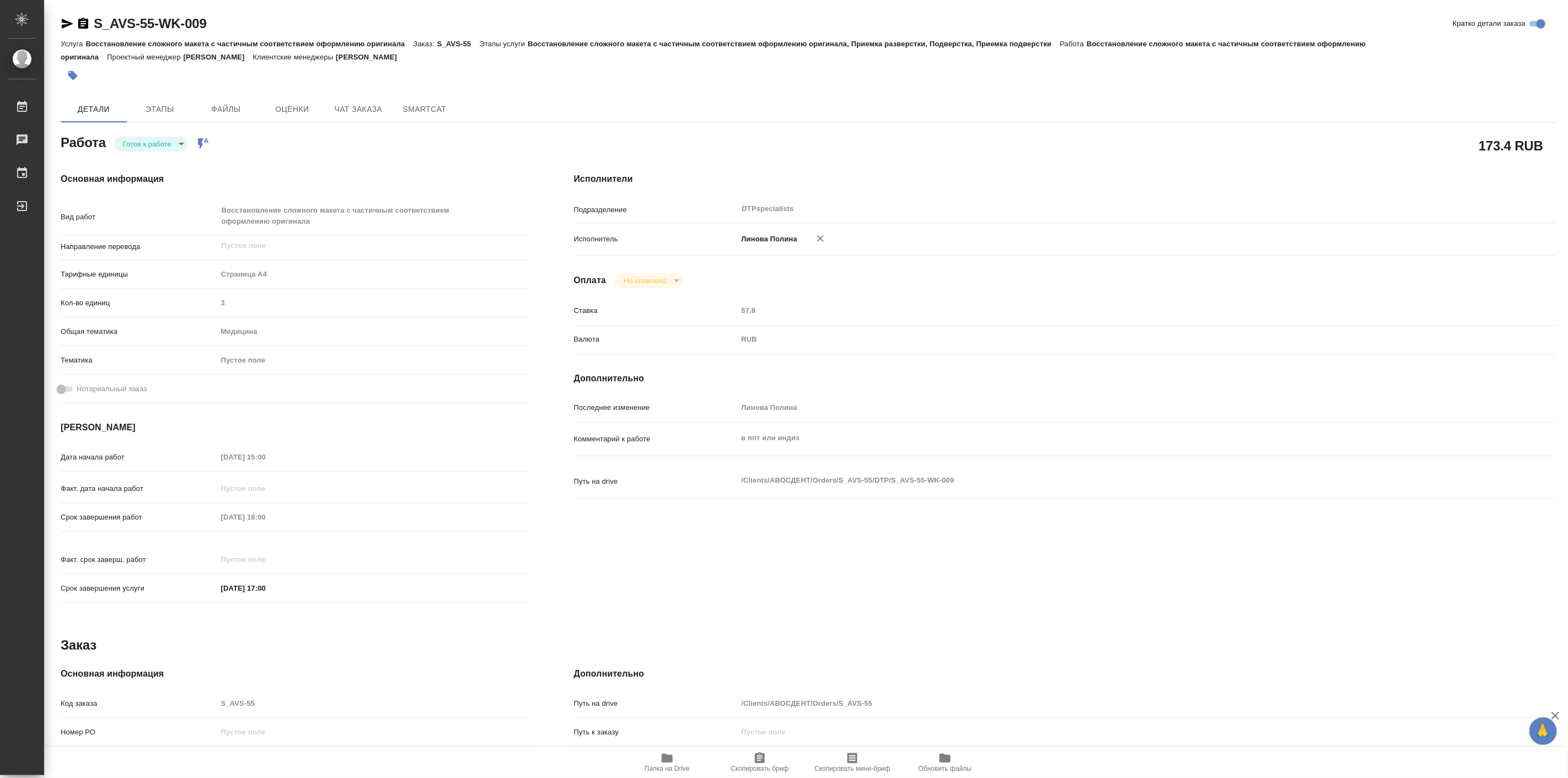
type textarea "x"
click at [150, 144] on body "🙏 .cls-1 fill:#fff; AWATERA [PERSON_NAME] Работы Чаты График Выйти S_AVS-55-WK-…" at bounding box center [784, 389] width 1568 height 778
type textarea "x"
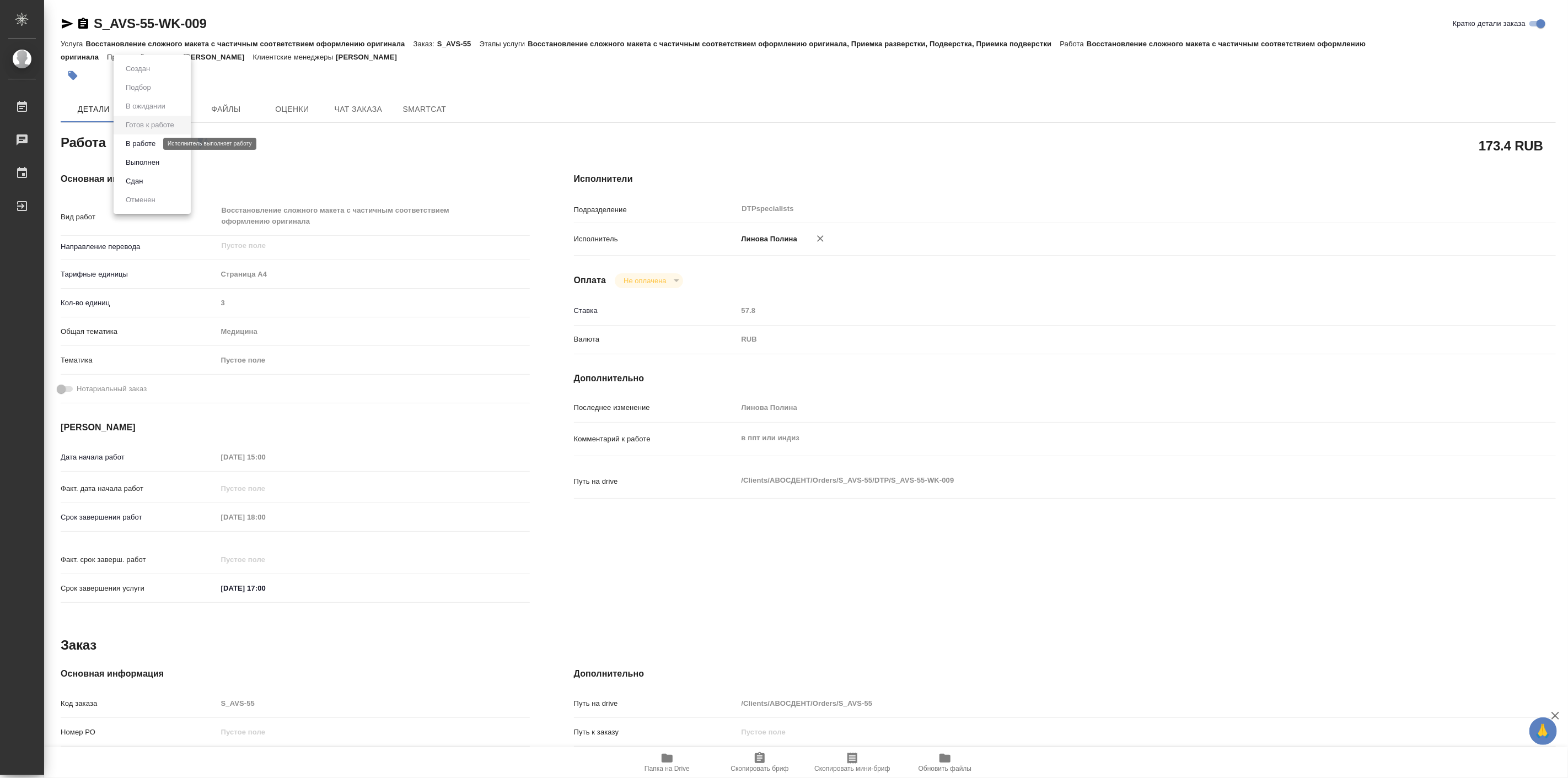
type textarea "x"
click at [136, 147] on button "В работе" at bounding box center [141, 144] width 37 height 12
type textarea "x"
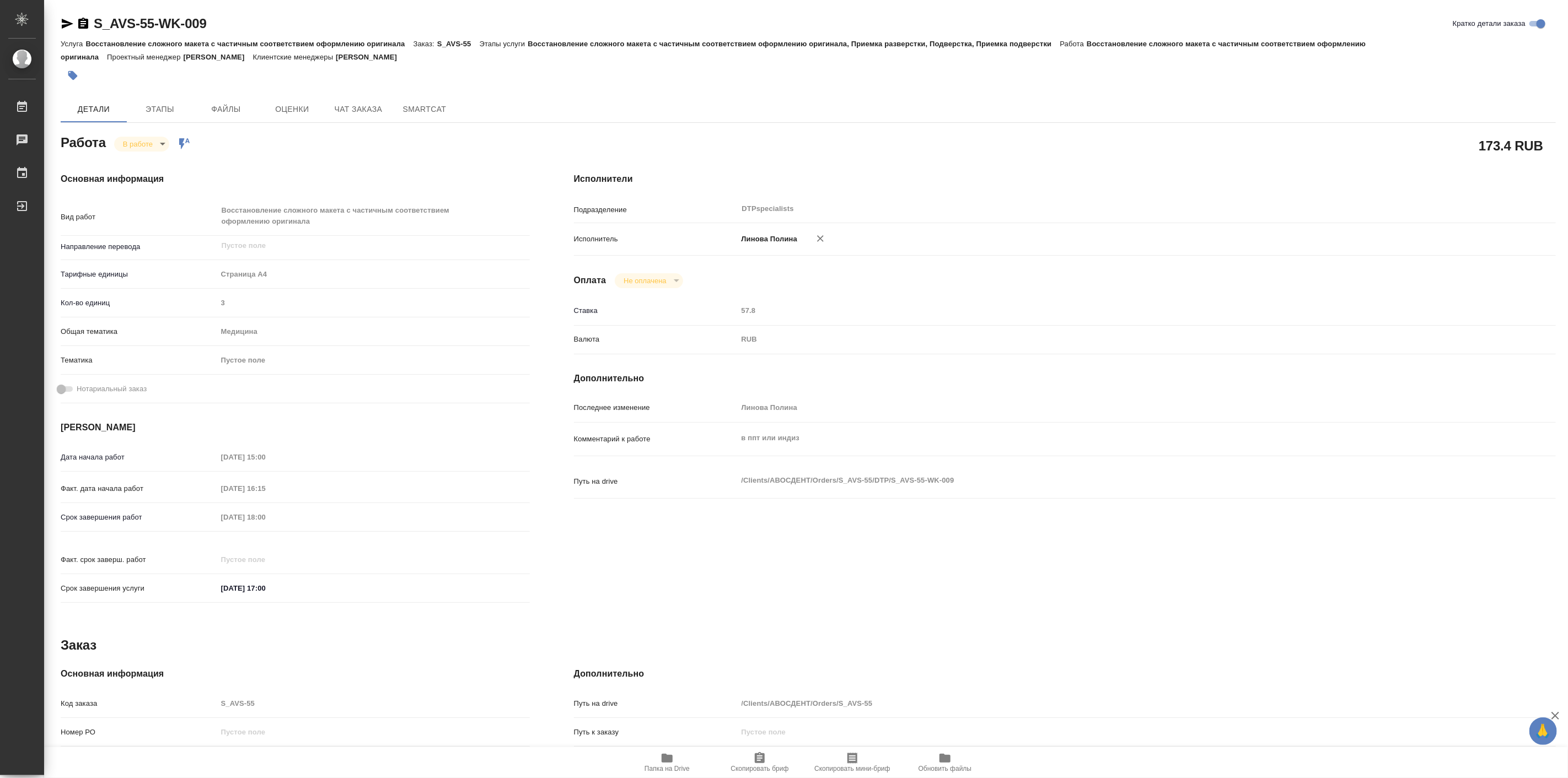
type textarea "x"
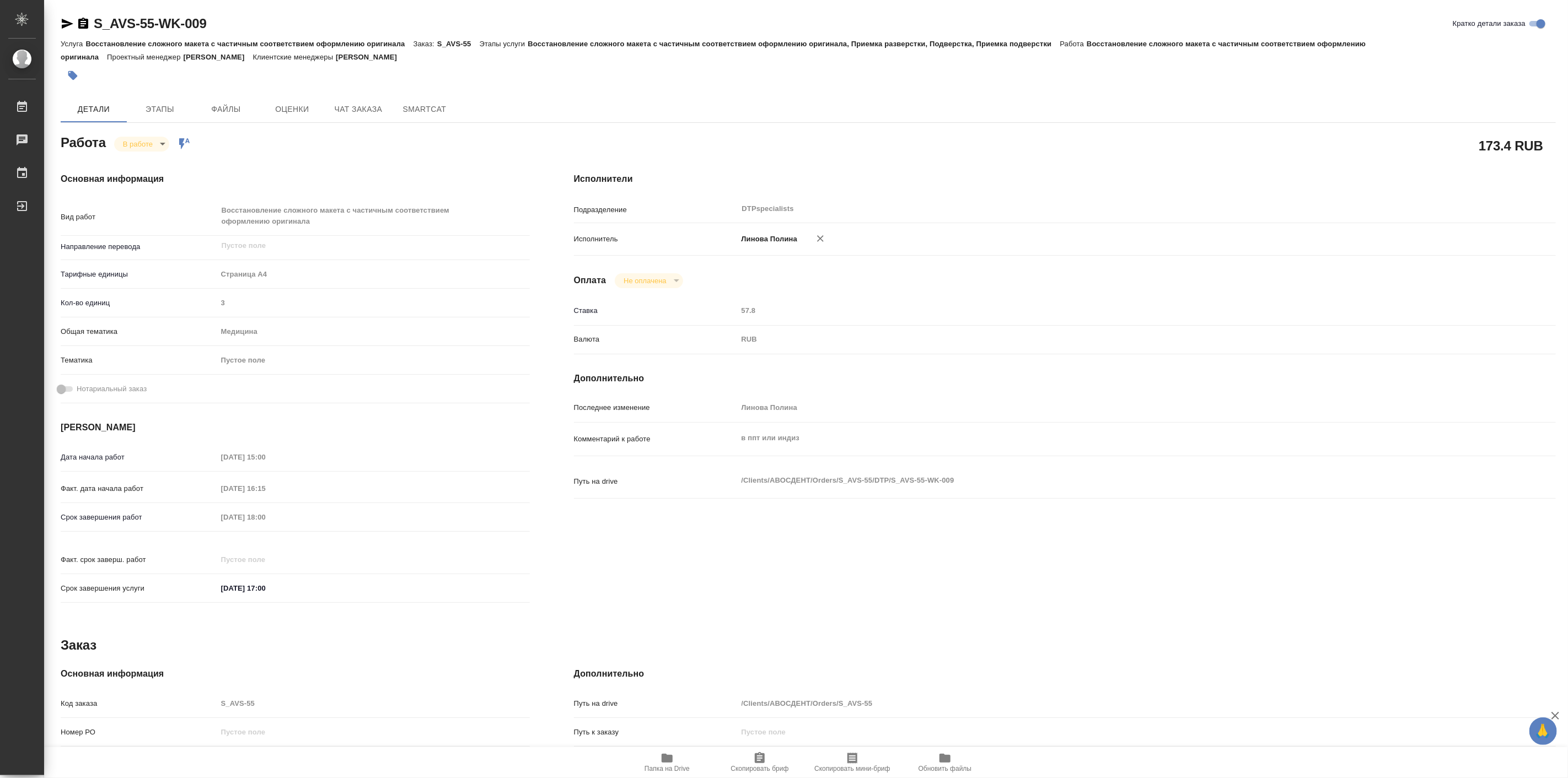
type textarea "x"
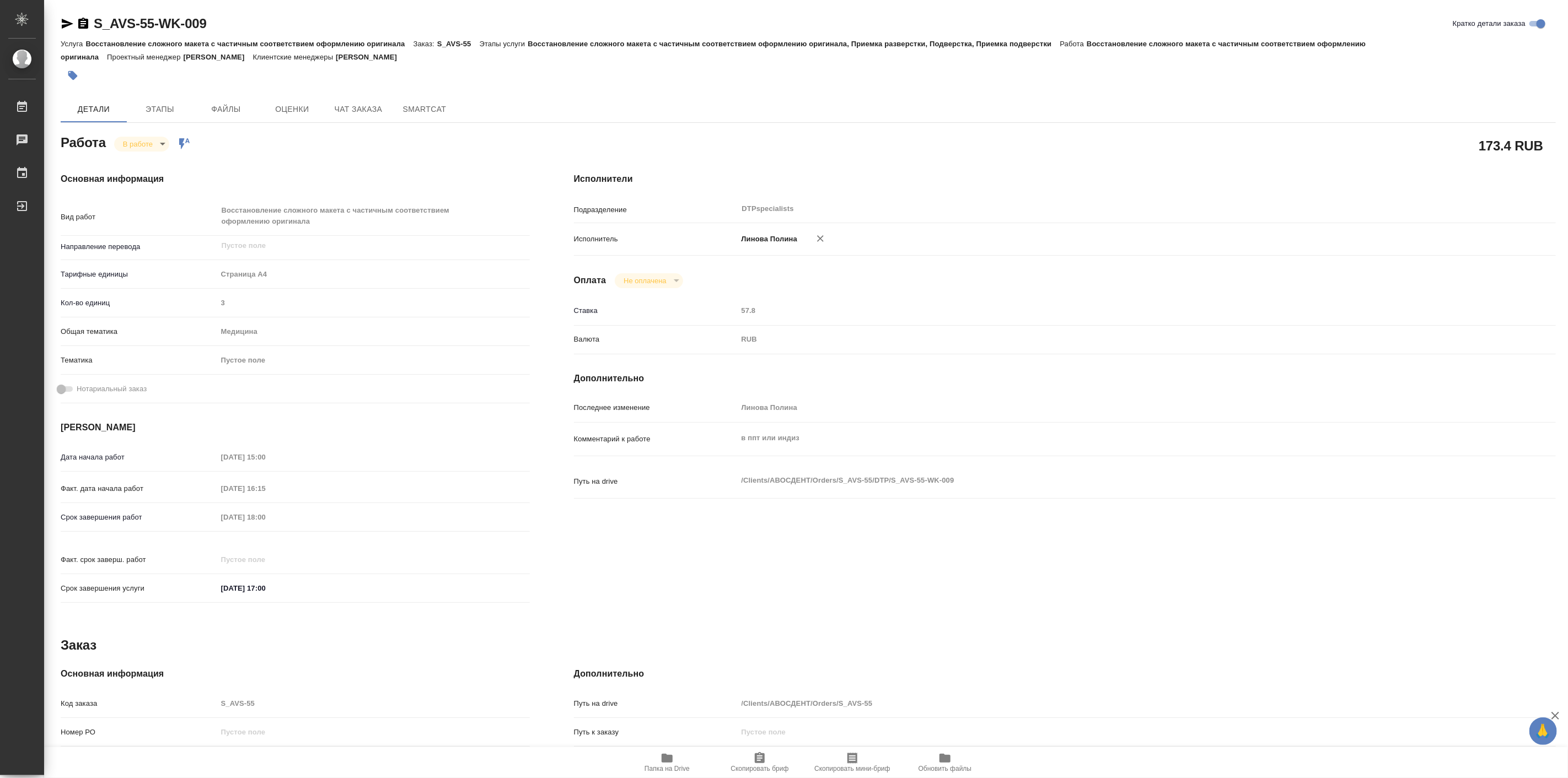
type textarea "x"
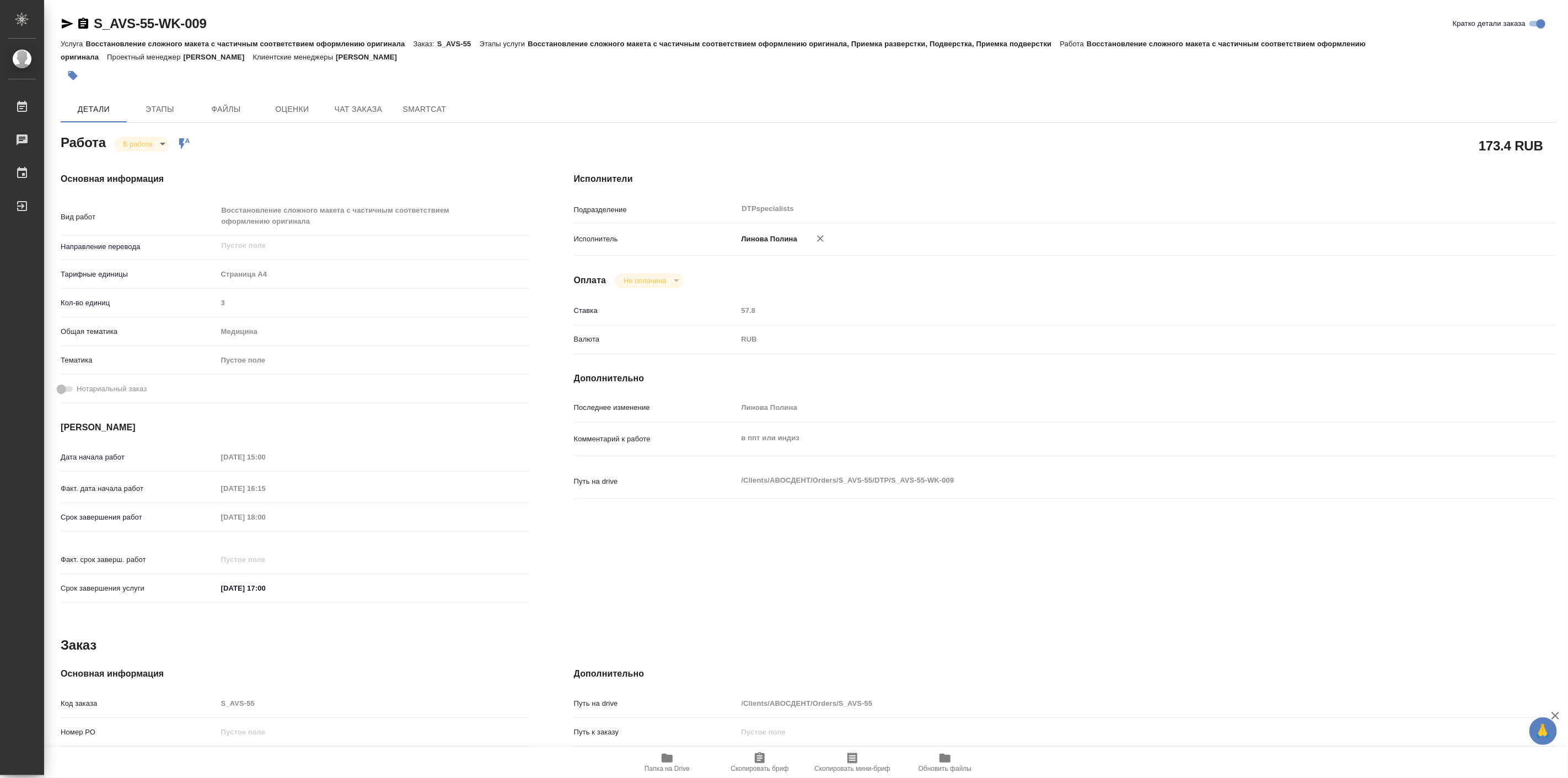
type textarea "x"
